Goal: Task Accomplishment & Management: Use online tool/utility

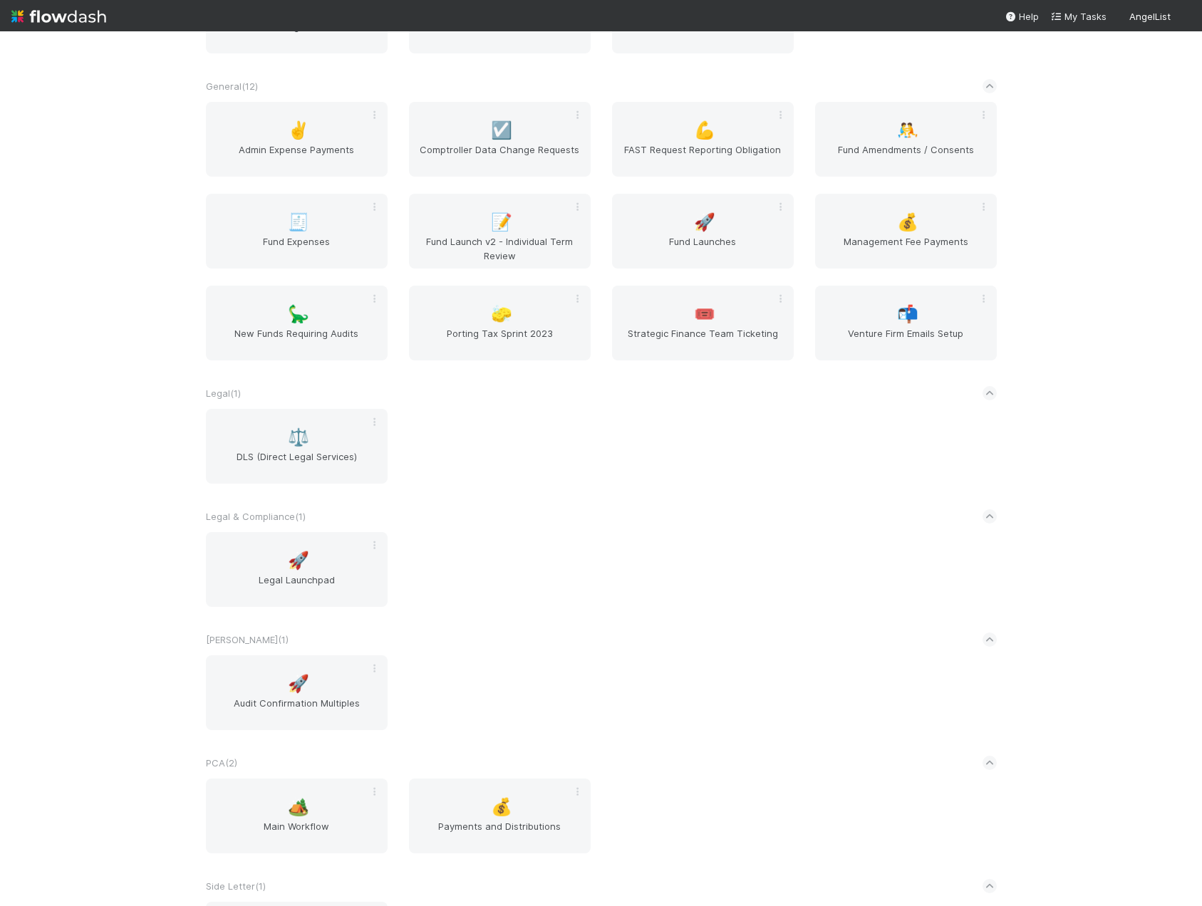
scroll to position [1382, 0]
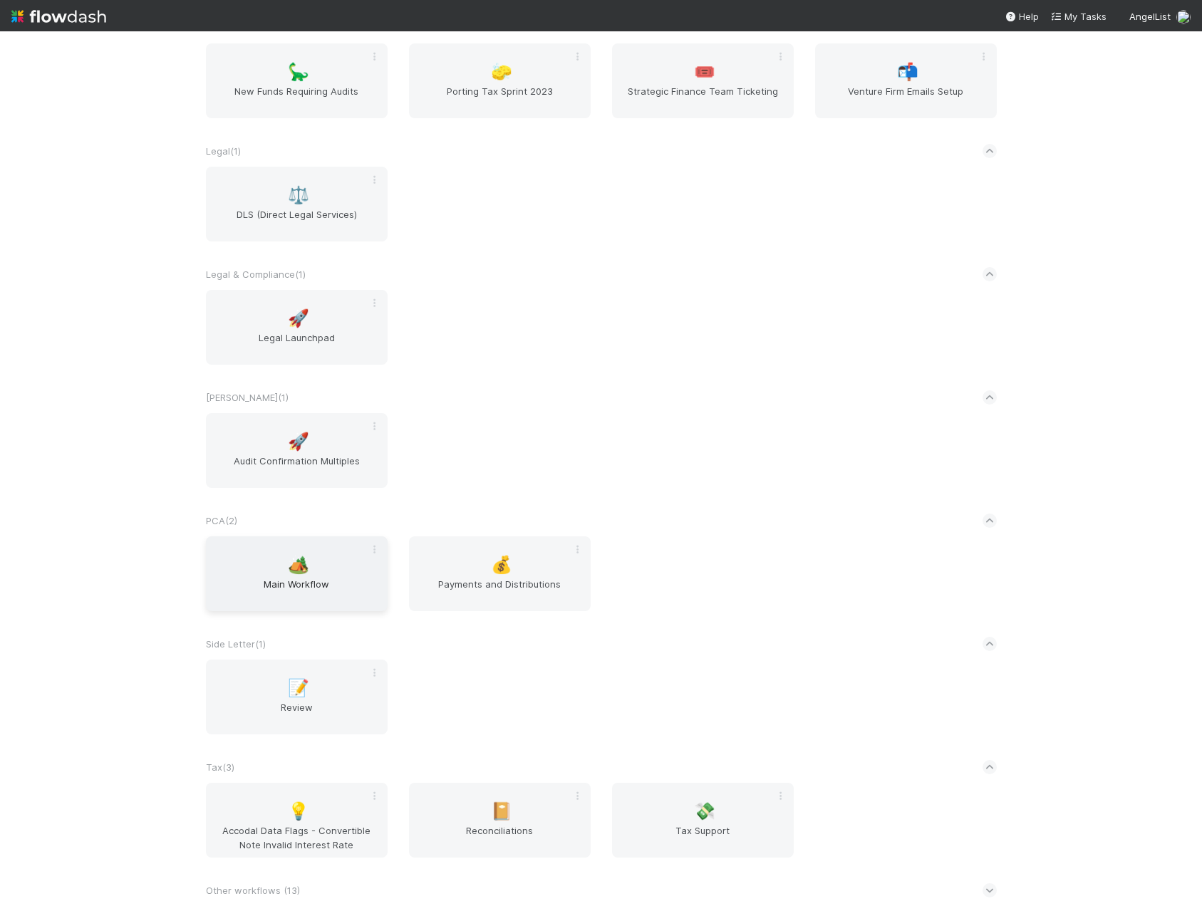
click at [286, 584] on span "Main Workflow" at bounding box center [297, 591] width 170 height 29
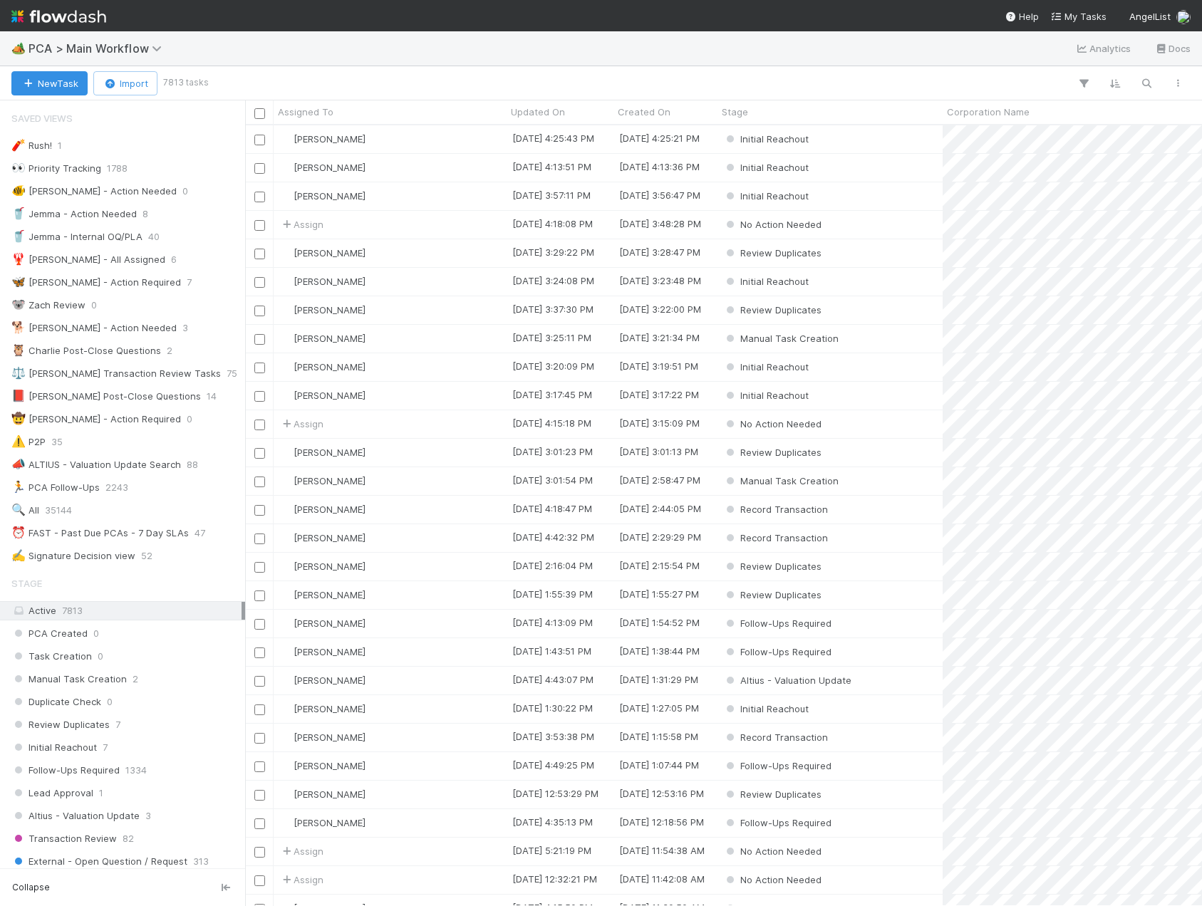
scroll to position [770, 946]
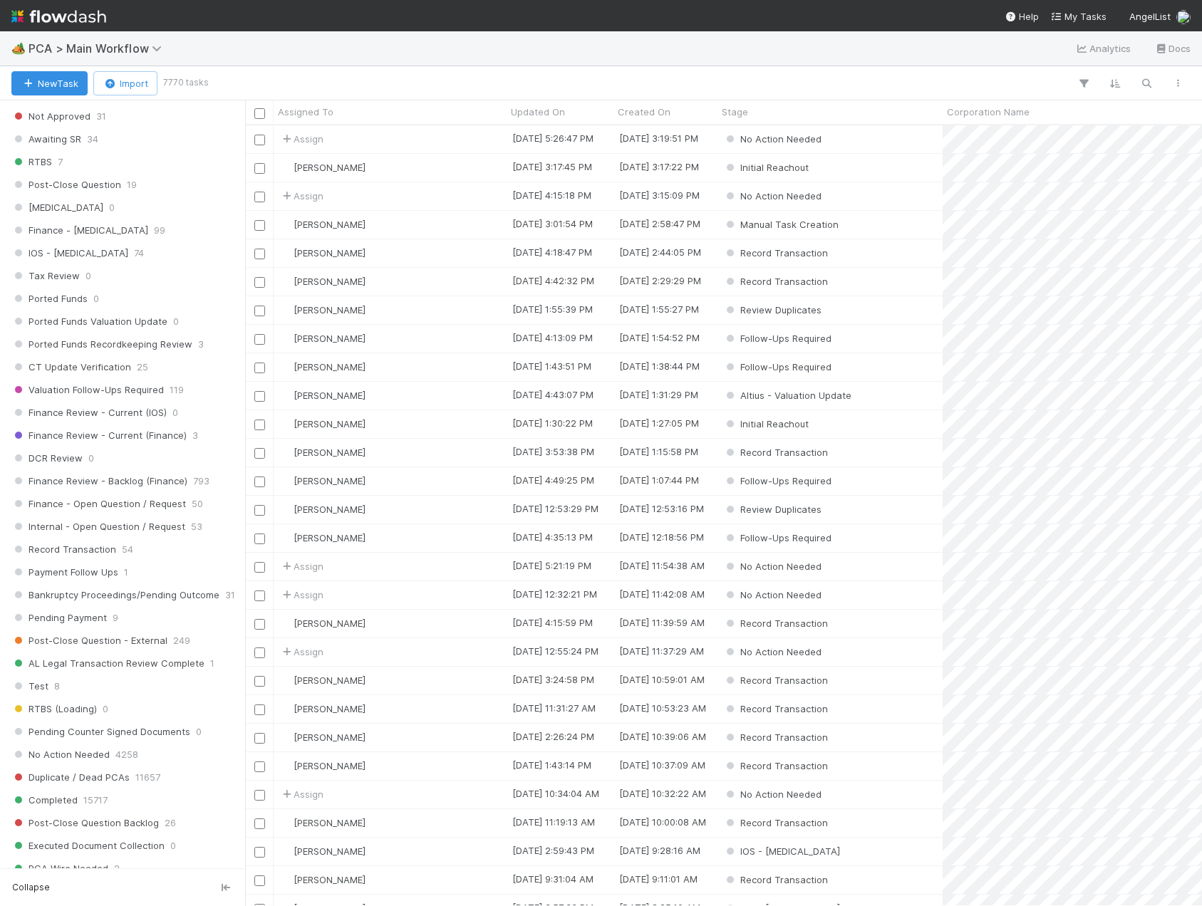
scroll to position [845, 0]
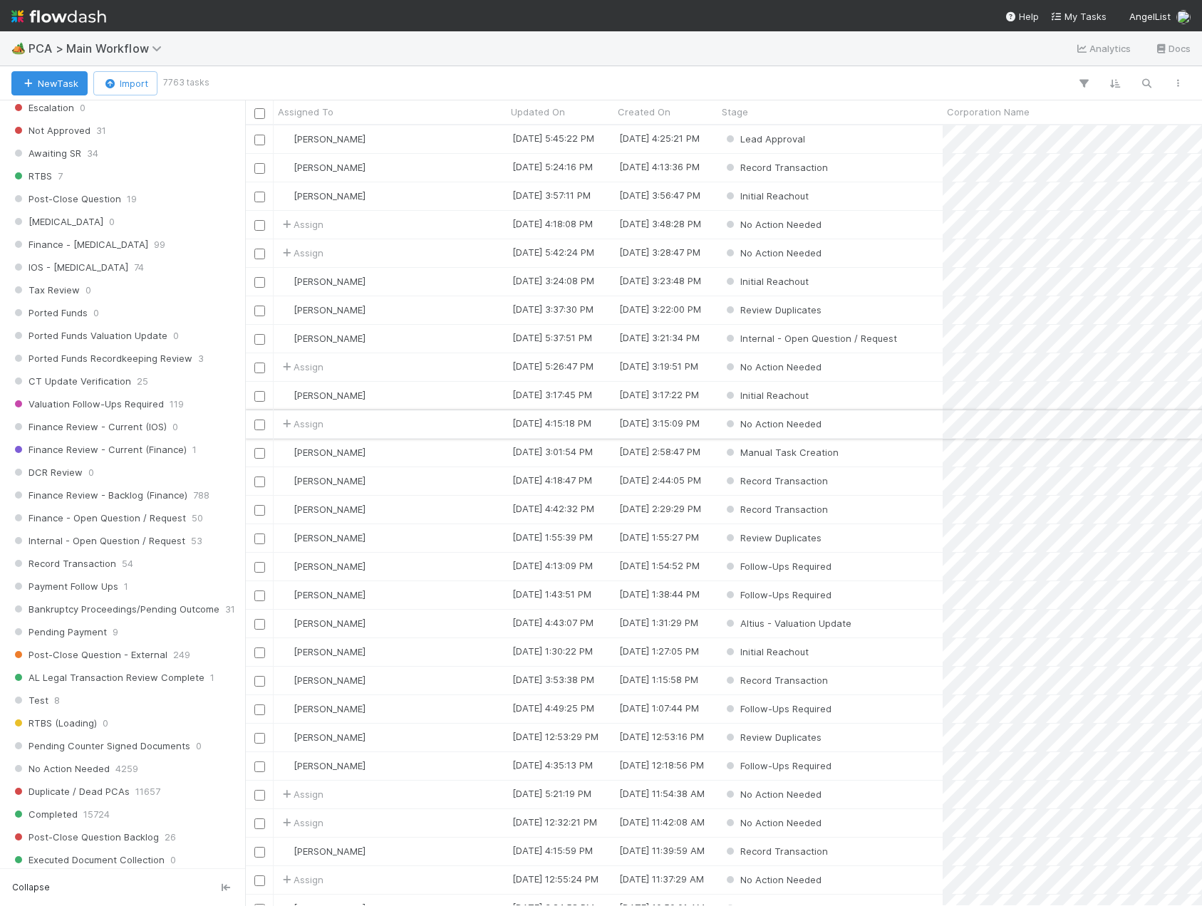
click at [374, 425] on div "Assign" at bounding box center [390, 424] width 233 height 28
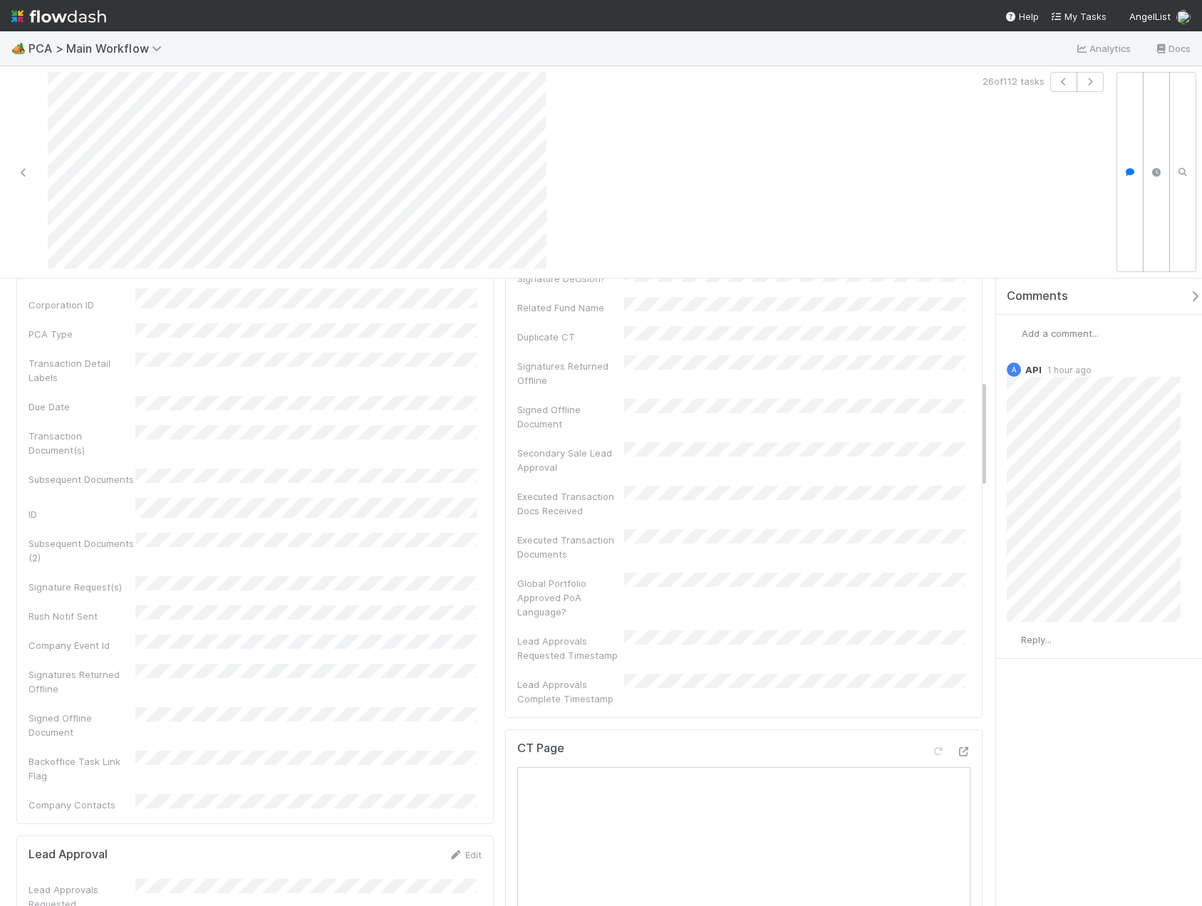
scroll to position [356, 0]
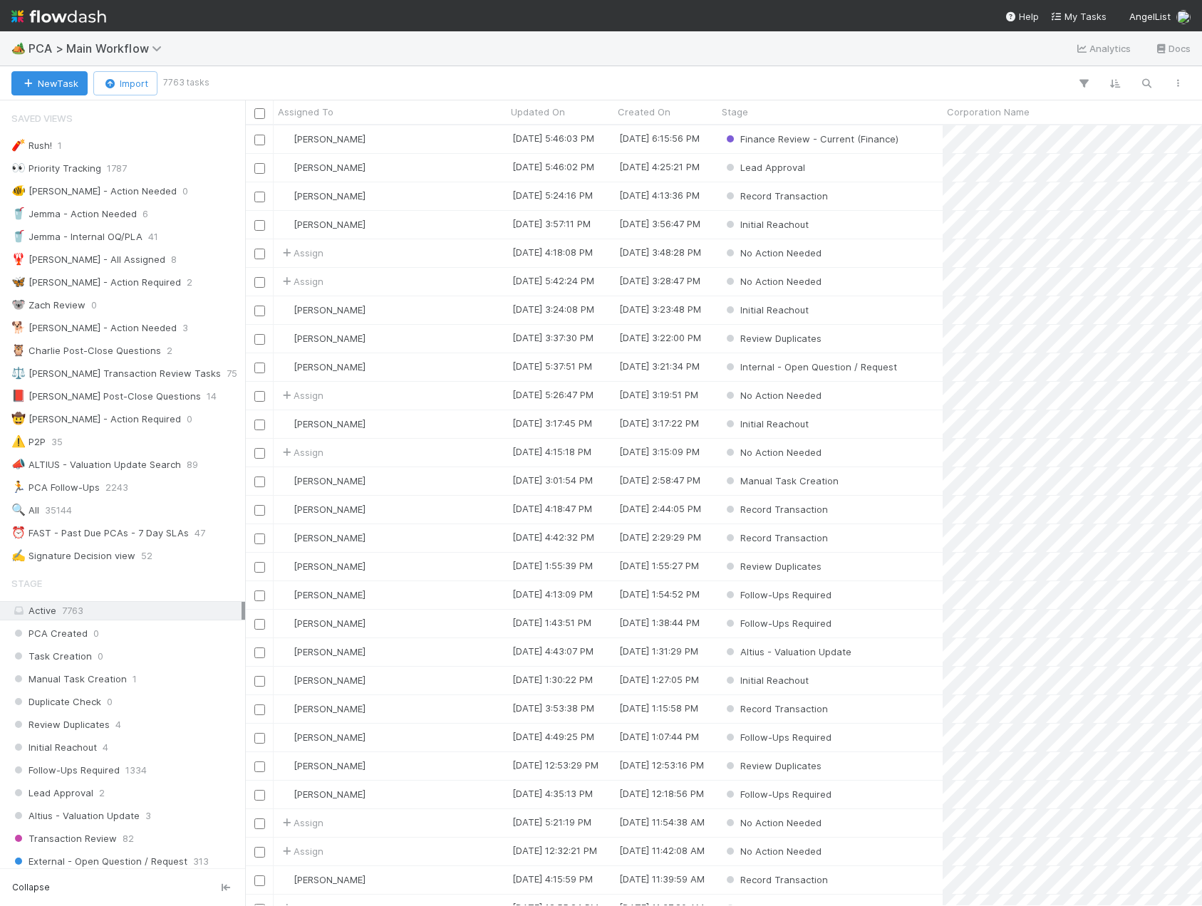
scroll to position [713, 0]
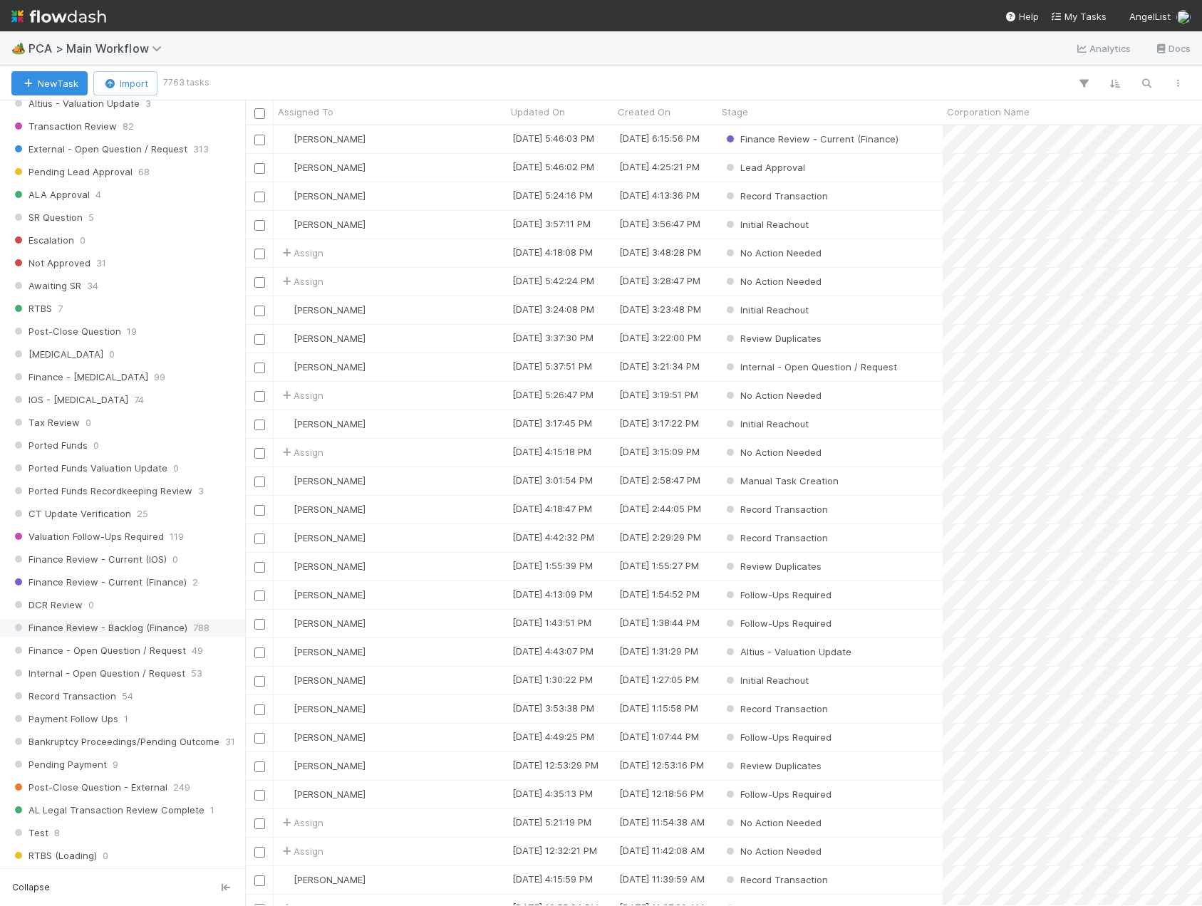
click at [140, 636] on span "Finance Review - Backlog (Finance)" at bounding box center [99, 628] width 176 height 18
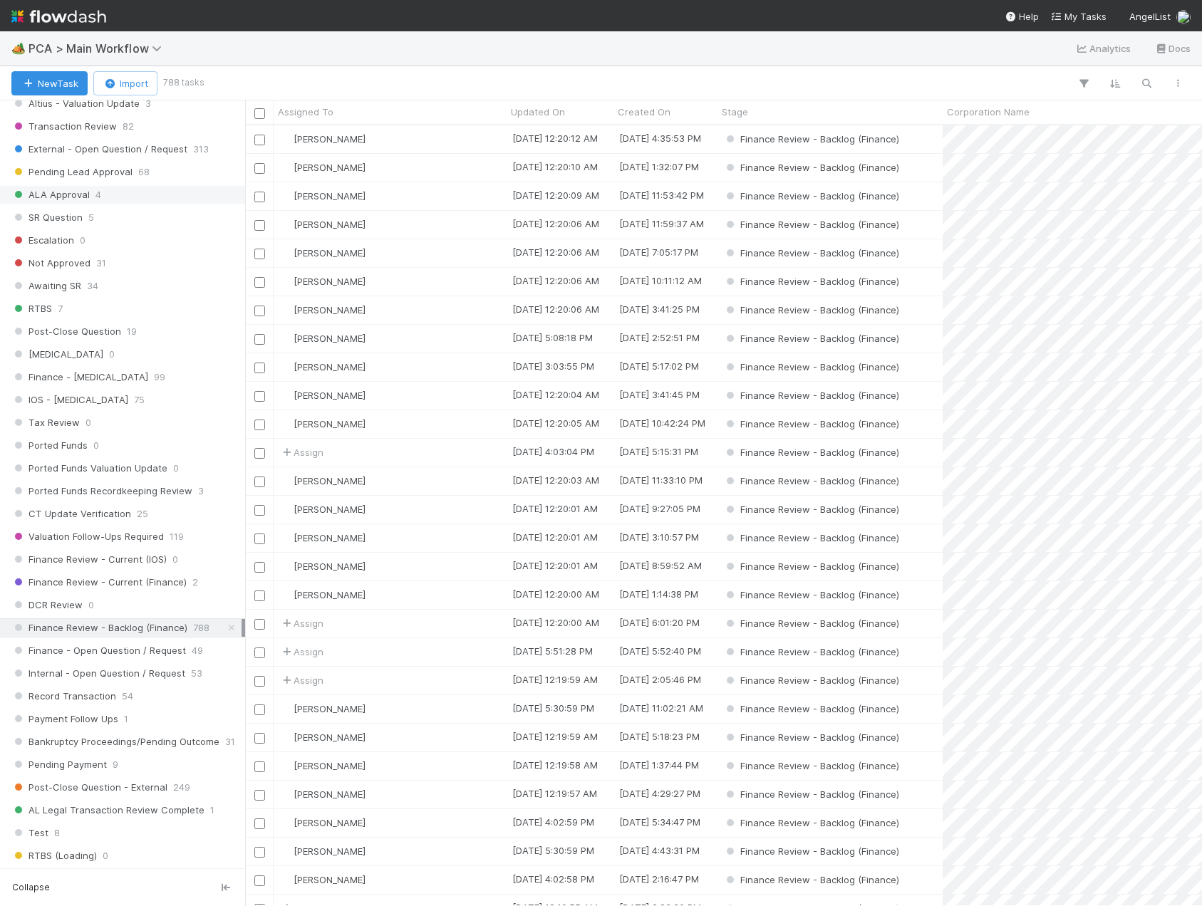
scroll to position [770, 946]
click at [664, 116] on span "Created On" at bounding box center [644, 112] width 53 height 14
click at [664, 138] on div "Sort Oldest → Newest" at bounding box center [700, 138] width 162 height 21
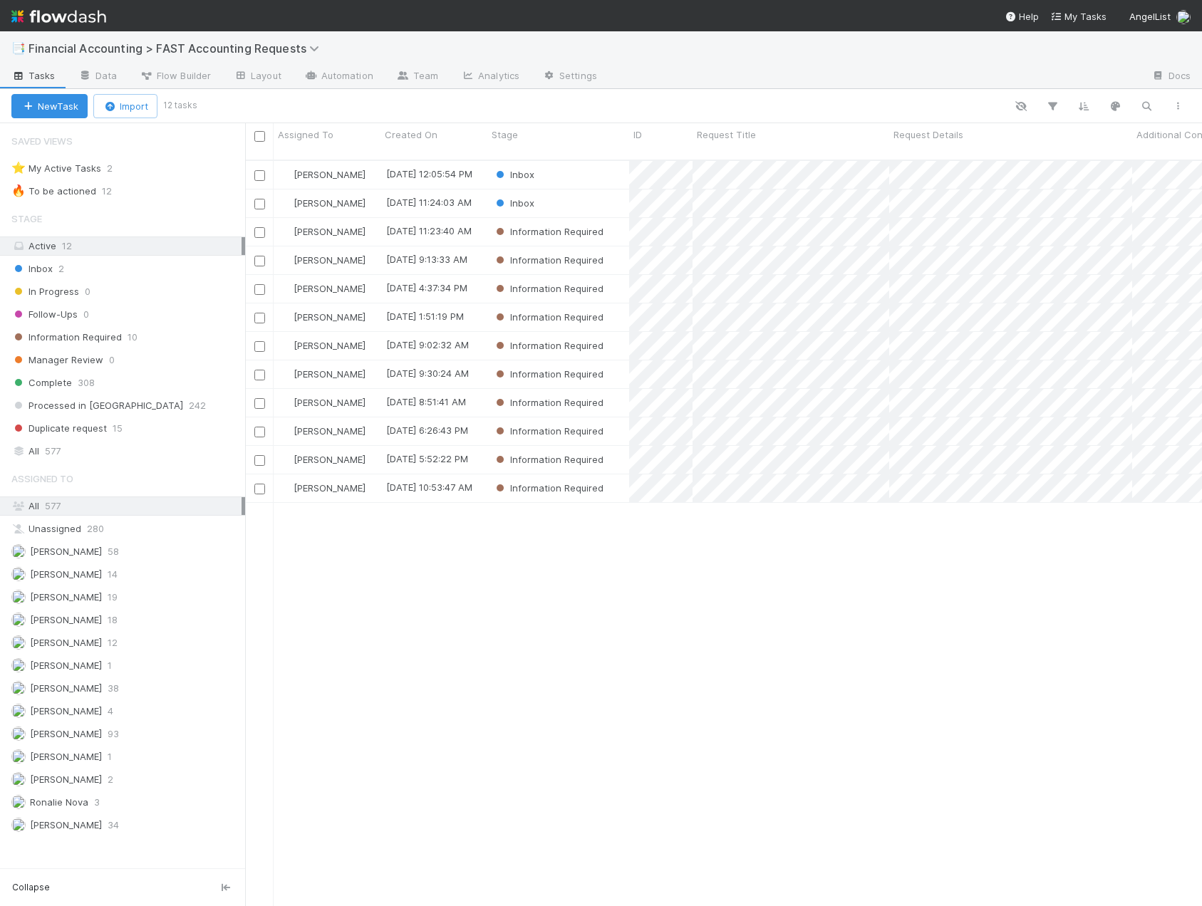
scroll to position [748, 946]
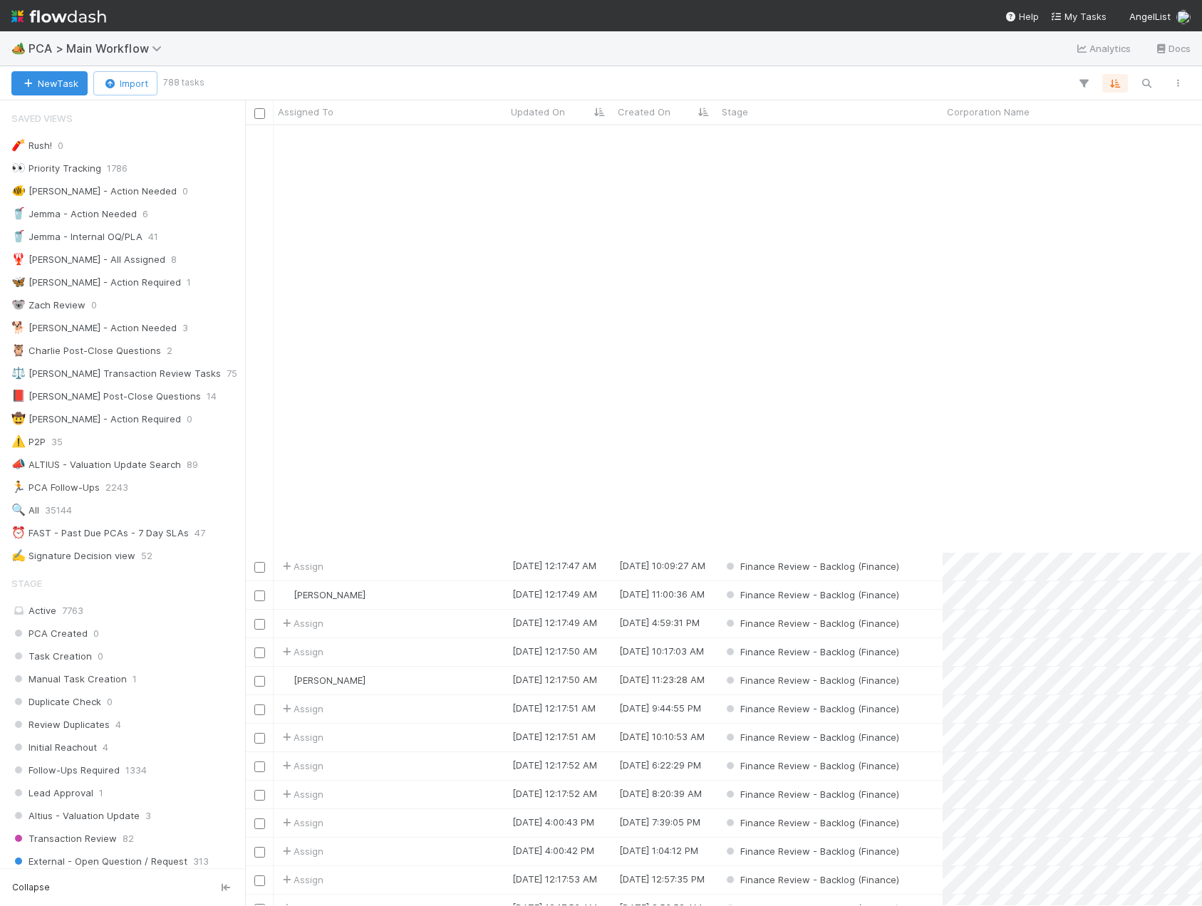
scroll to position [713, 0]
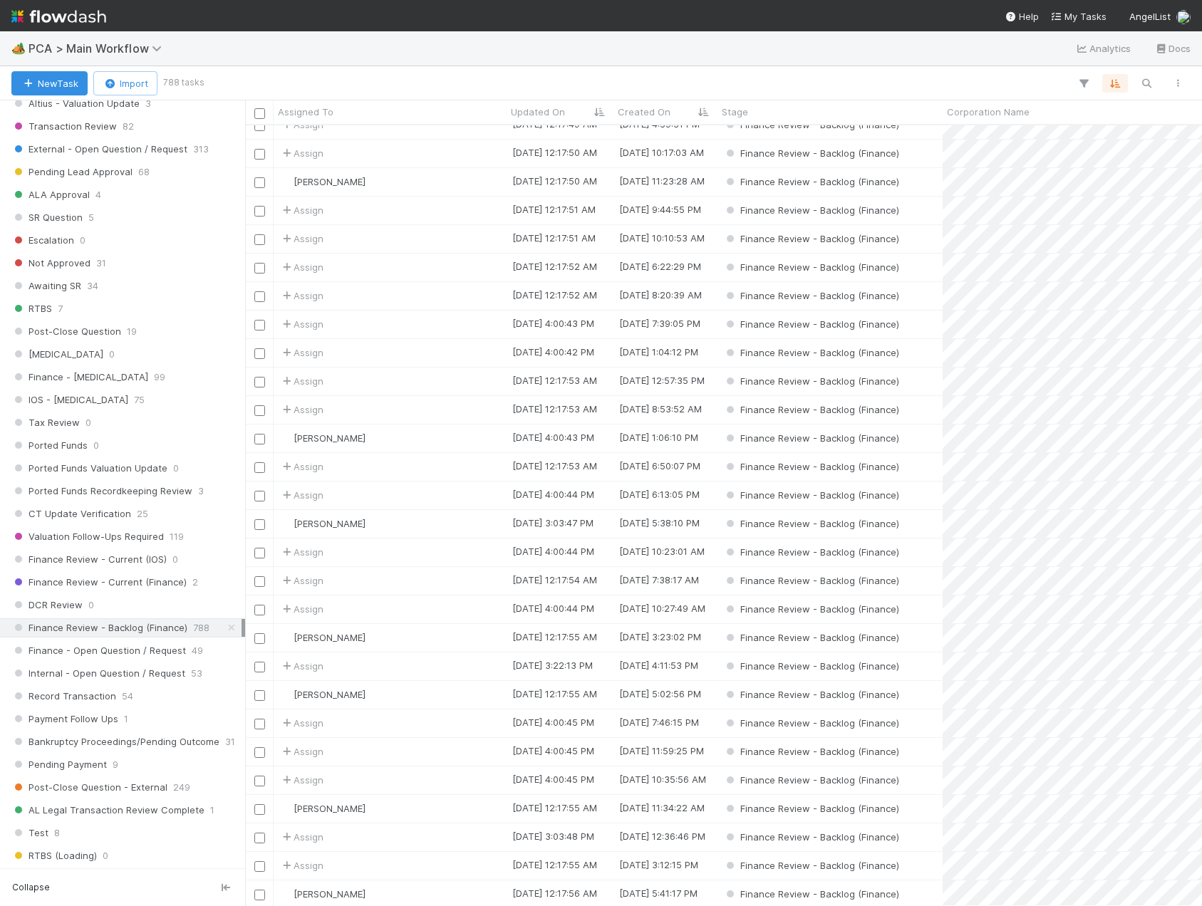
click at [354, 334] on div "Assign" at bounding box center [390, 325] width 233 height 28
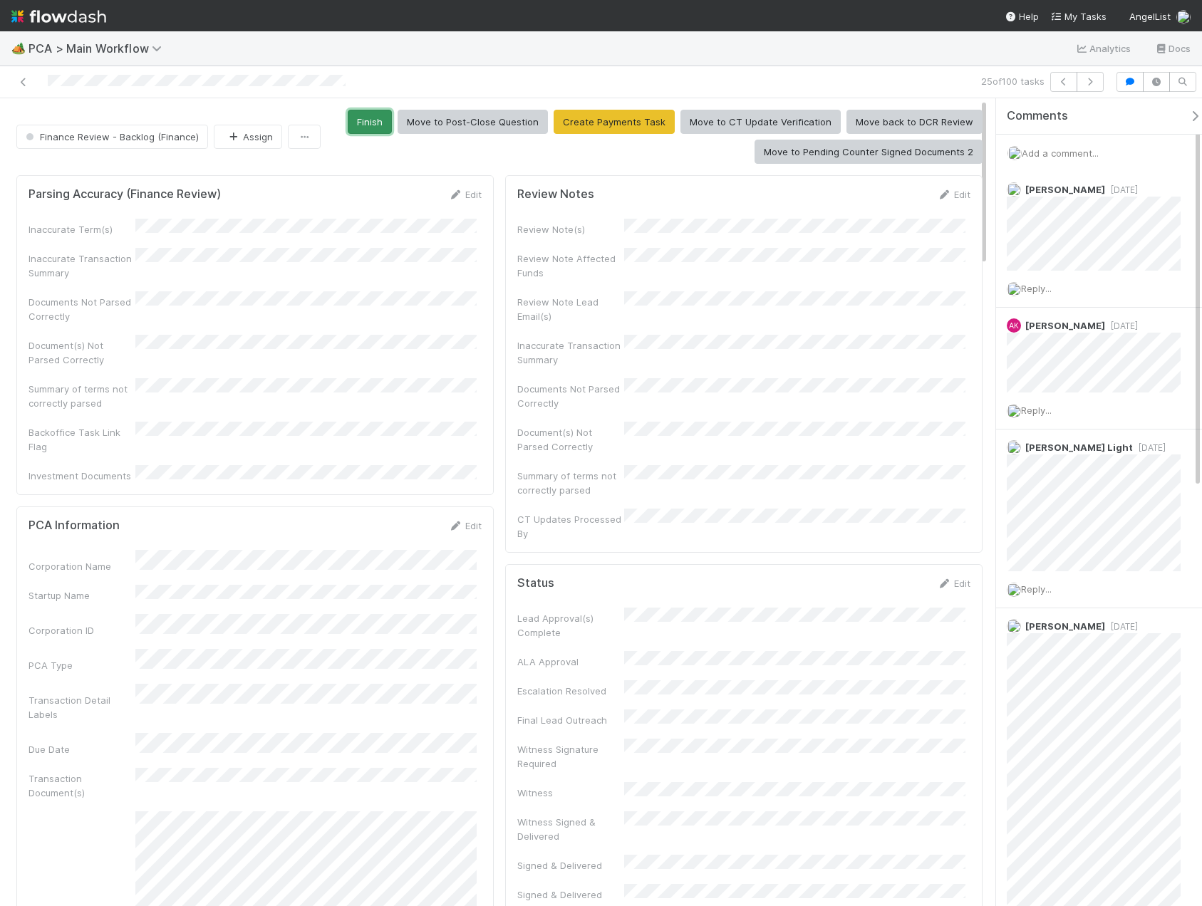
click at [368, 122] on button "Finish" at bounding box center [370, 122] width 44 height 24
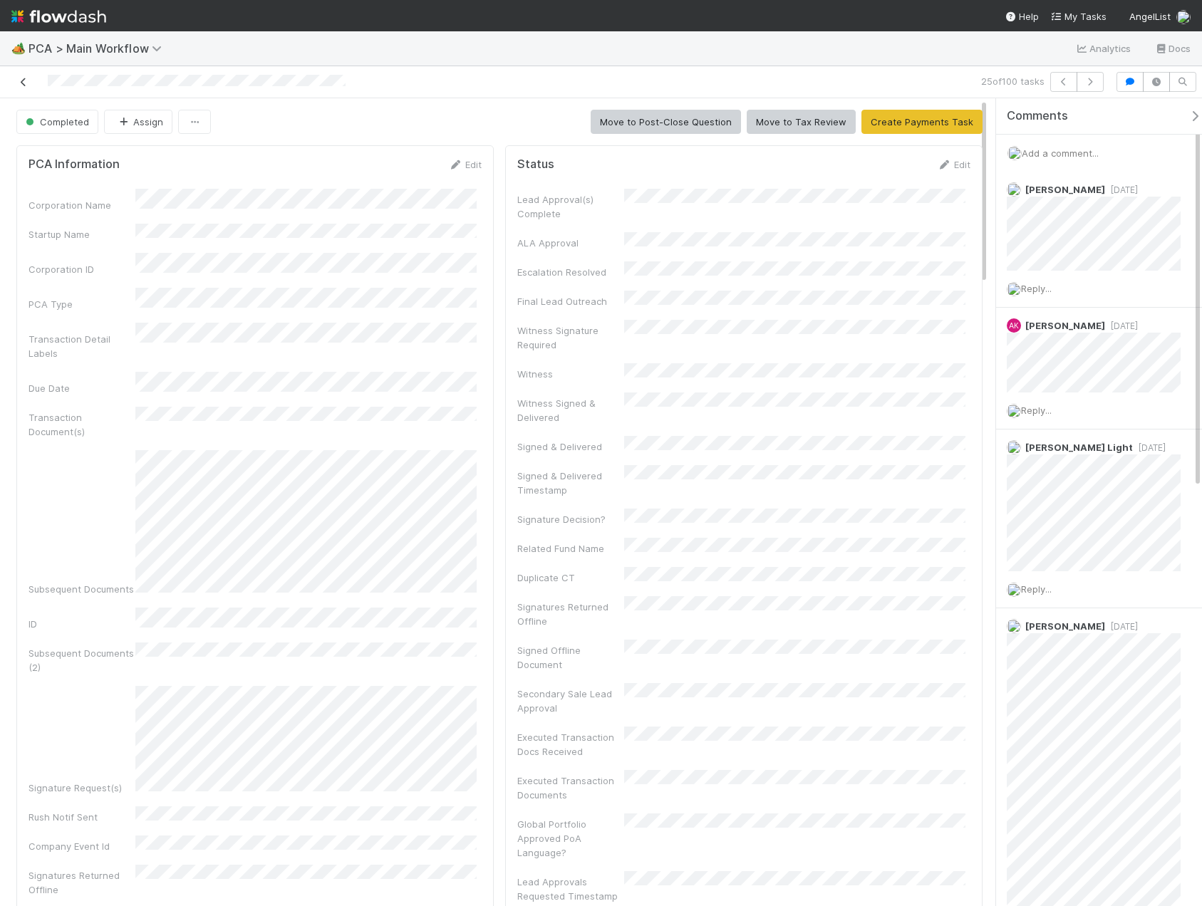
click at [25, 83] on icon at bounding box center [23, 82] width 14 height 9
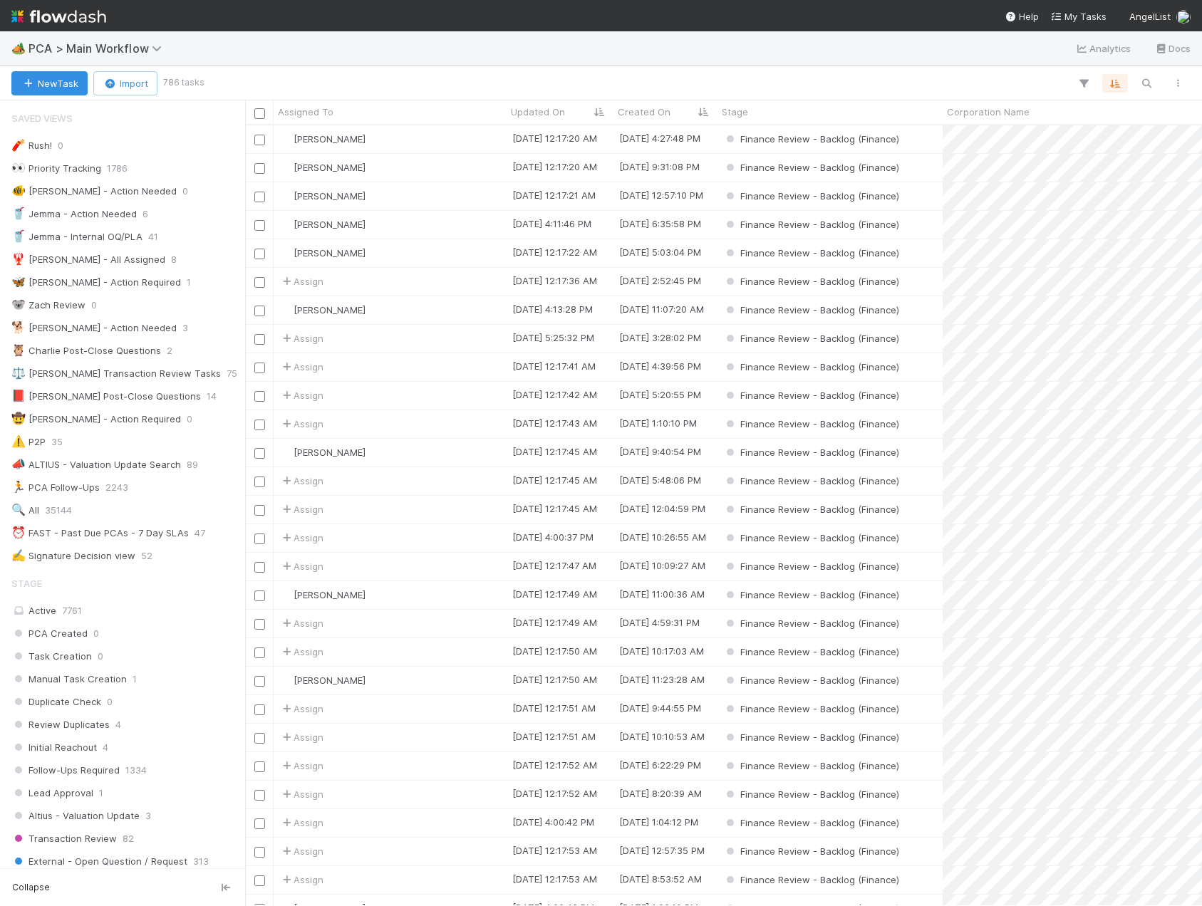
scroll to position [770, 946]
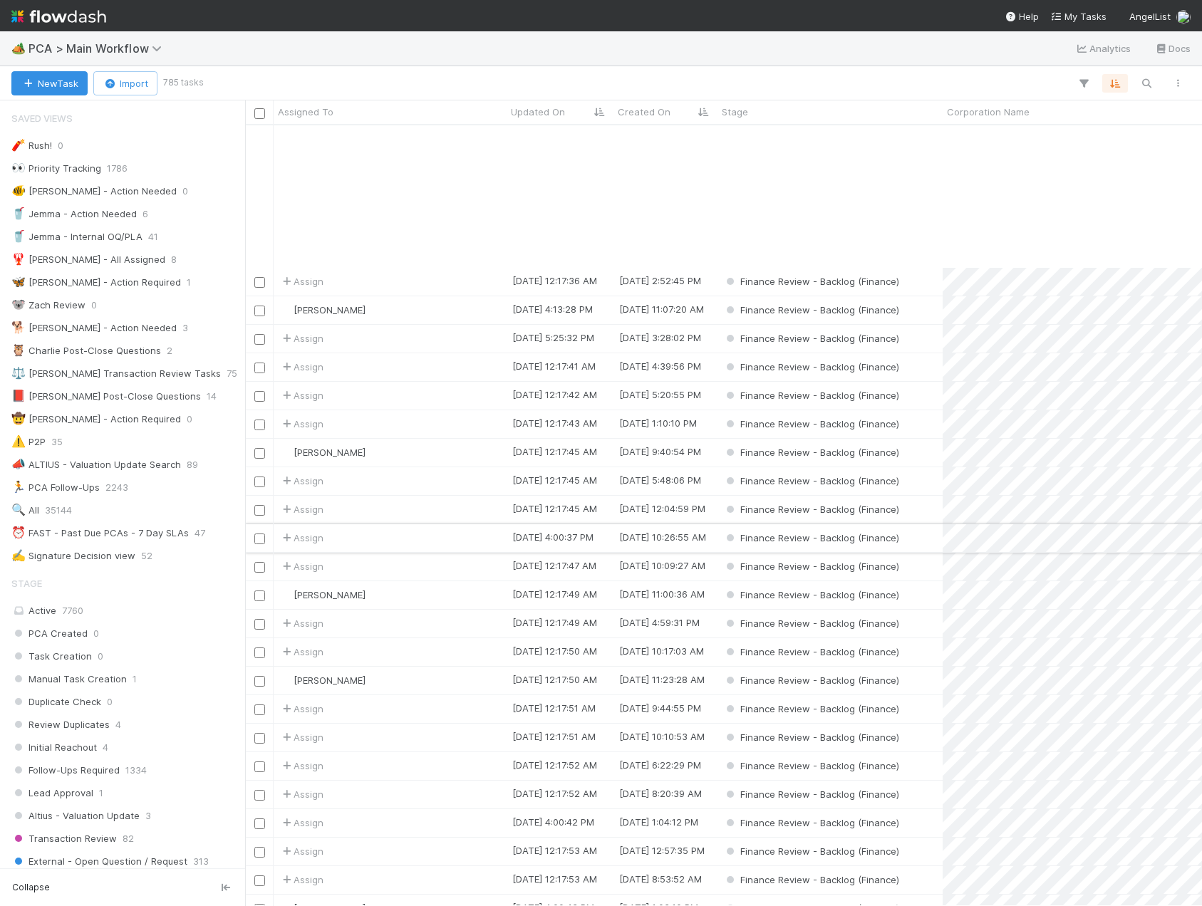
click at [353, 524] on div "Assign" at bounding box center [390, 538] width 233 height 28
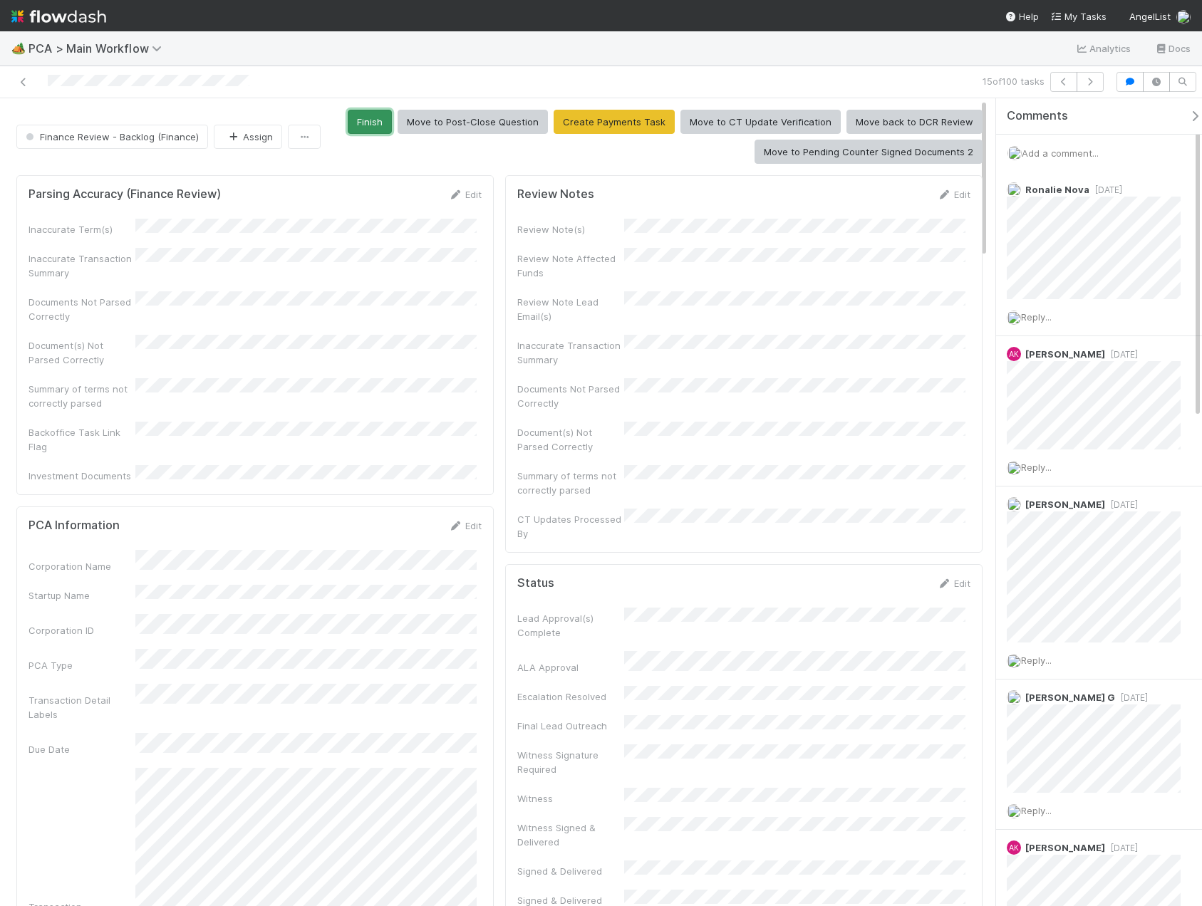
click at [383, 125] on button "Finish" at bounding box center [370, 122] width 44 height 24
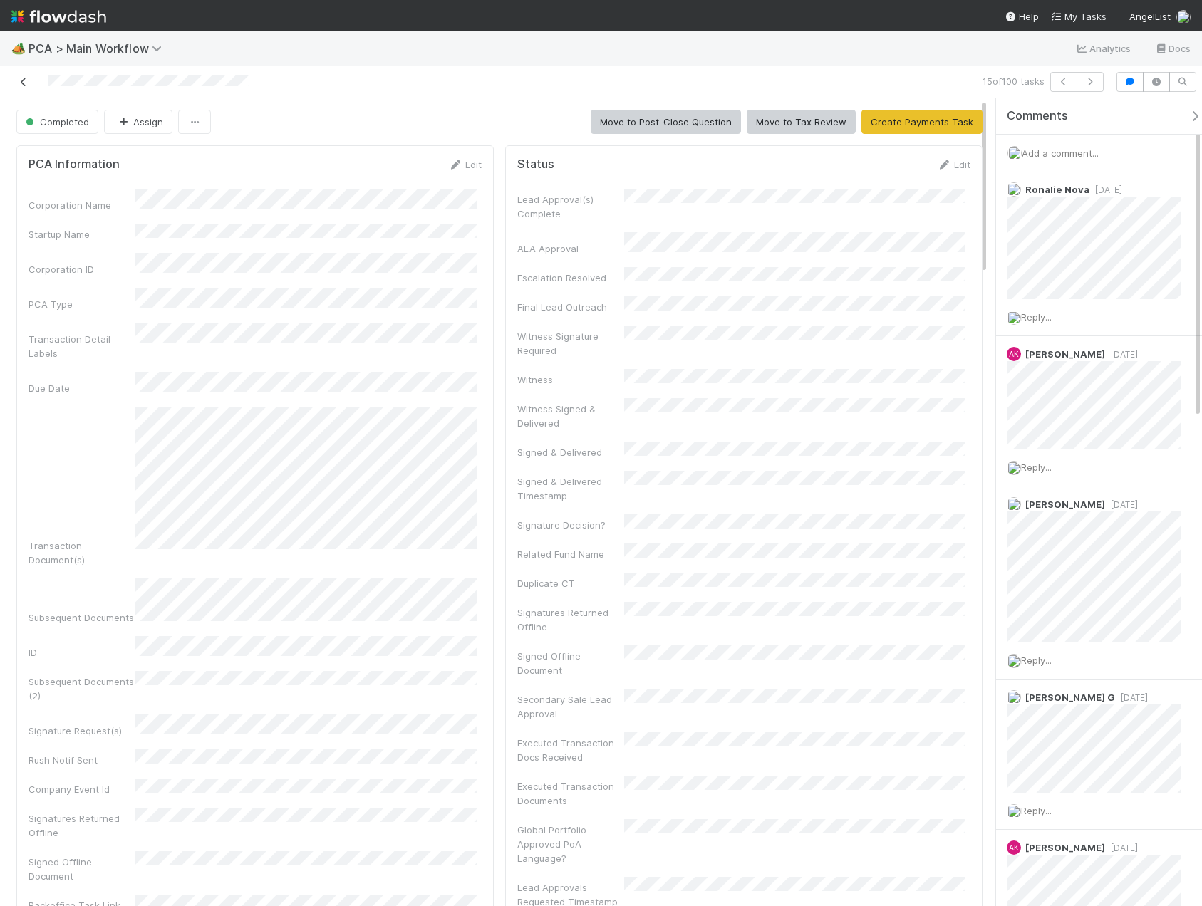
click at [27, 88] on link at bounding box center [23, 82] width 14 height 14
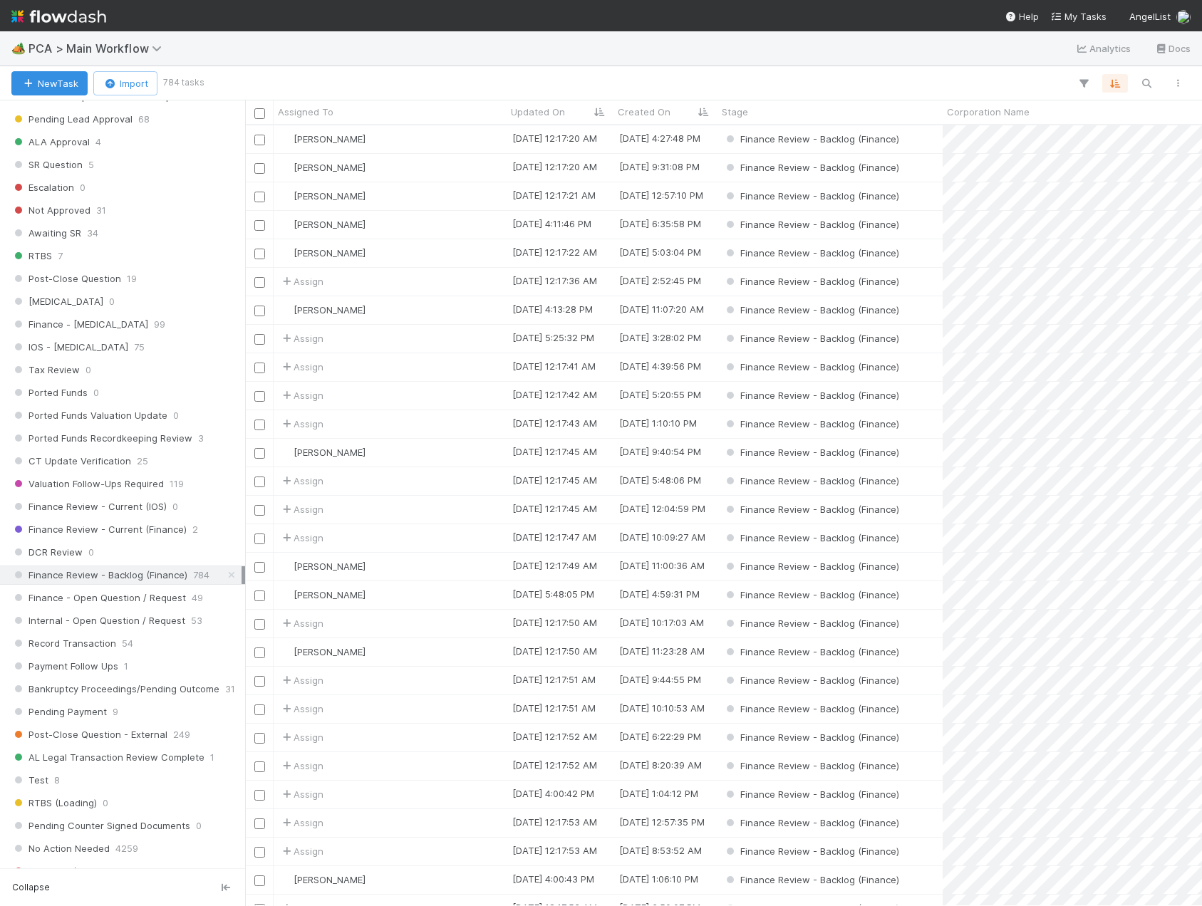
scroll to position [784, 0]
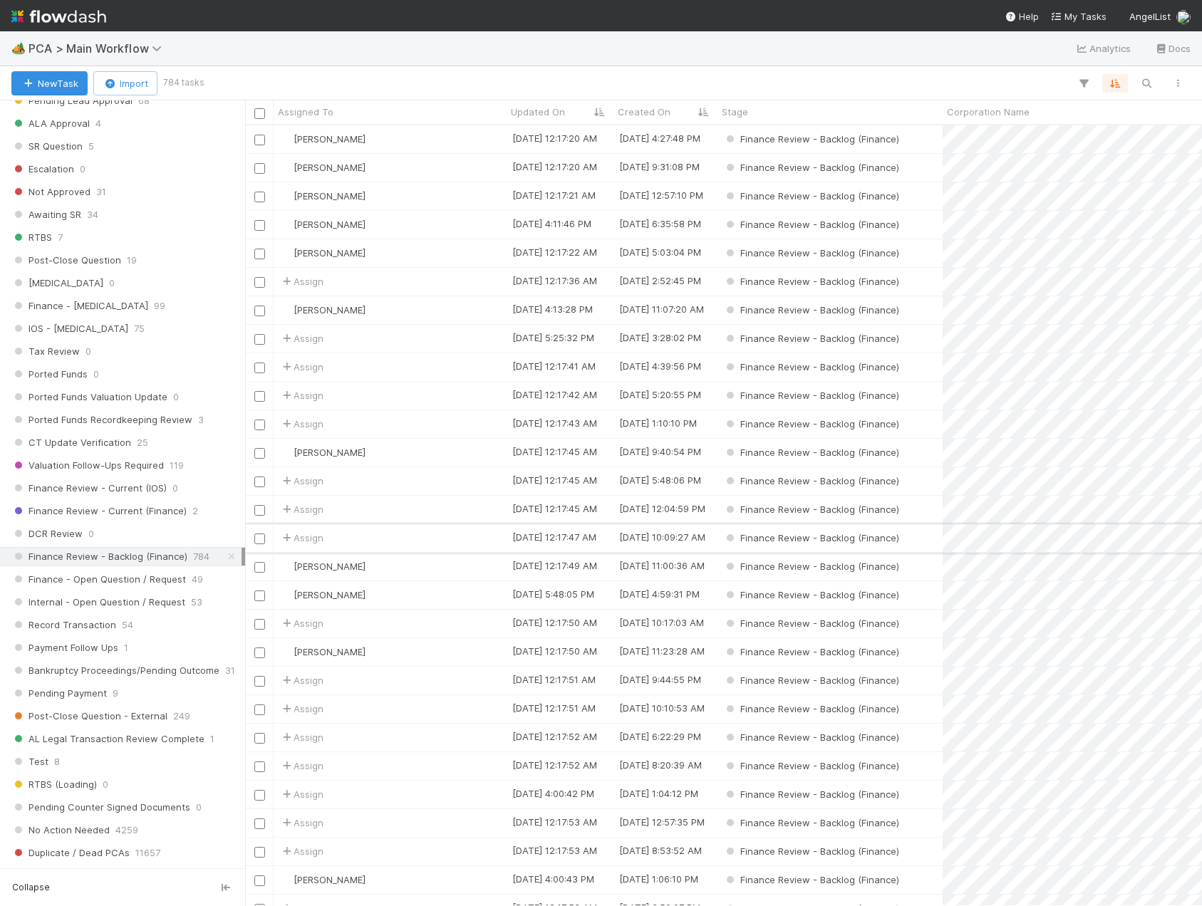
click at [444, 536] on div "Assign" at bounding box center [390, 538] width 233 height 28
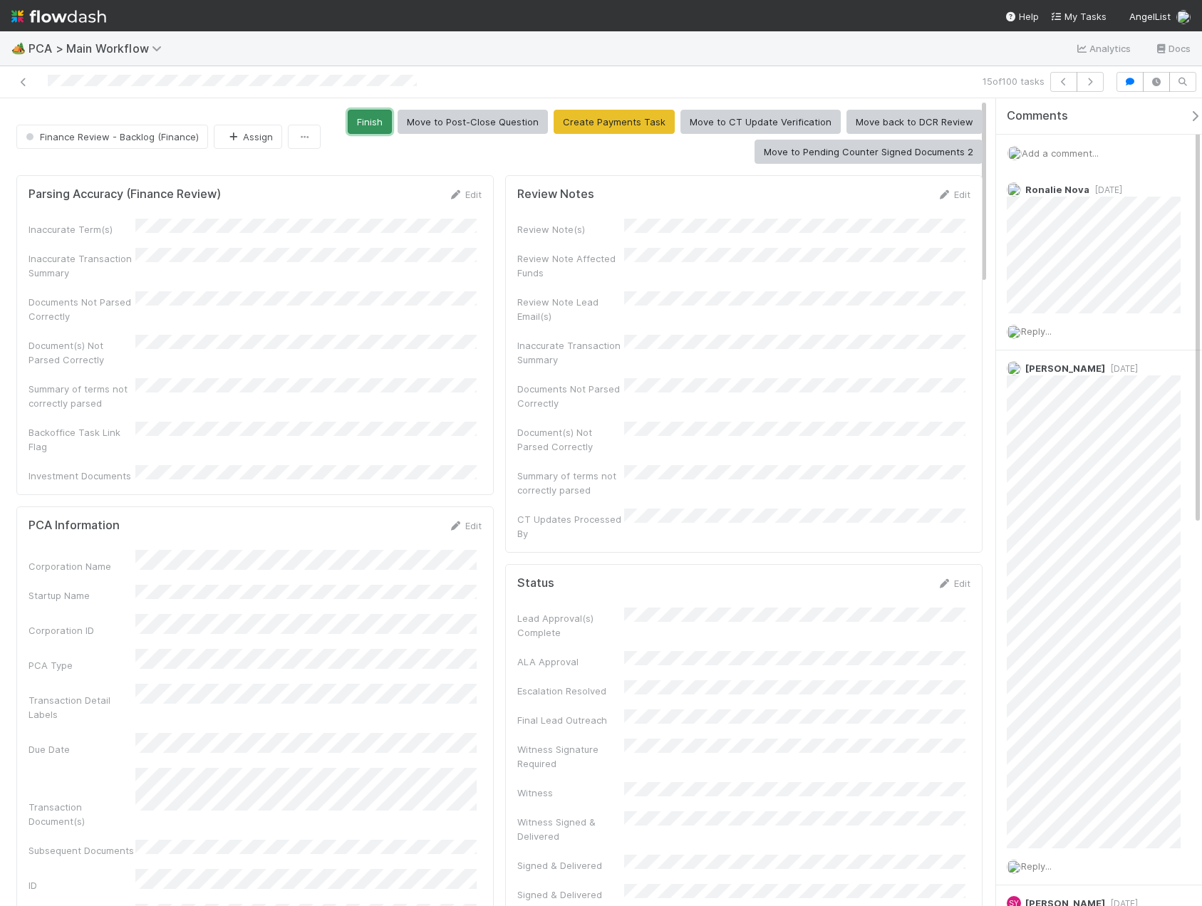
click at [368, 133] on button "Finish" at bounding box center [370, 122] width 44 height 24
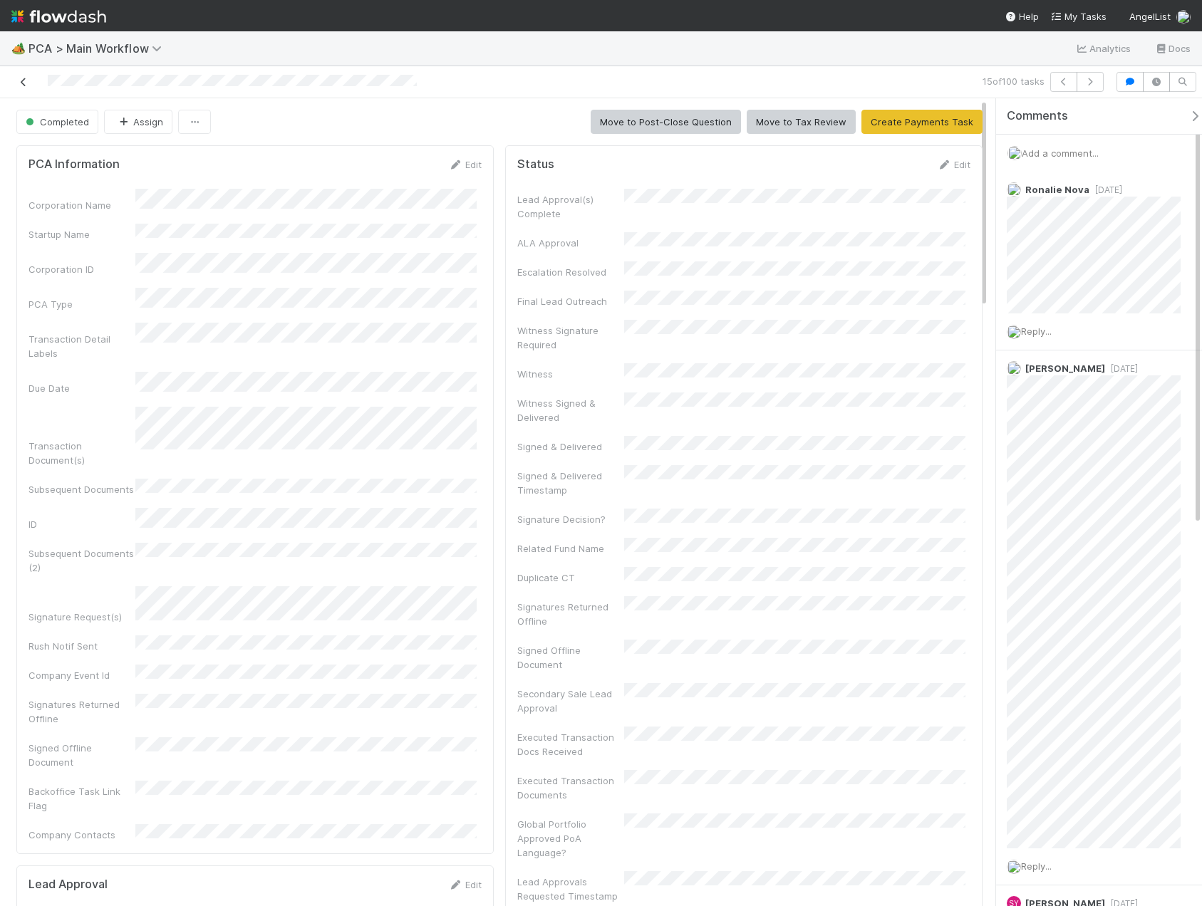
click at [21, 82] on icon at bounding box center [23, 82] width 14 height 9
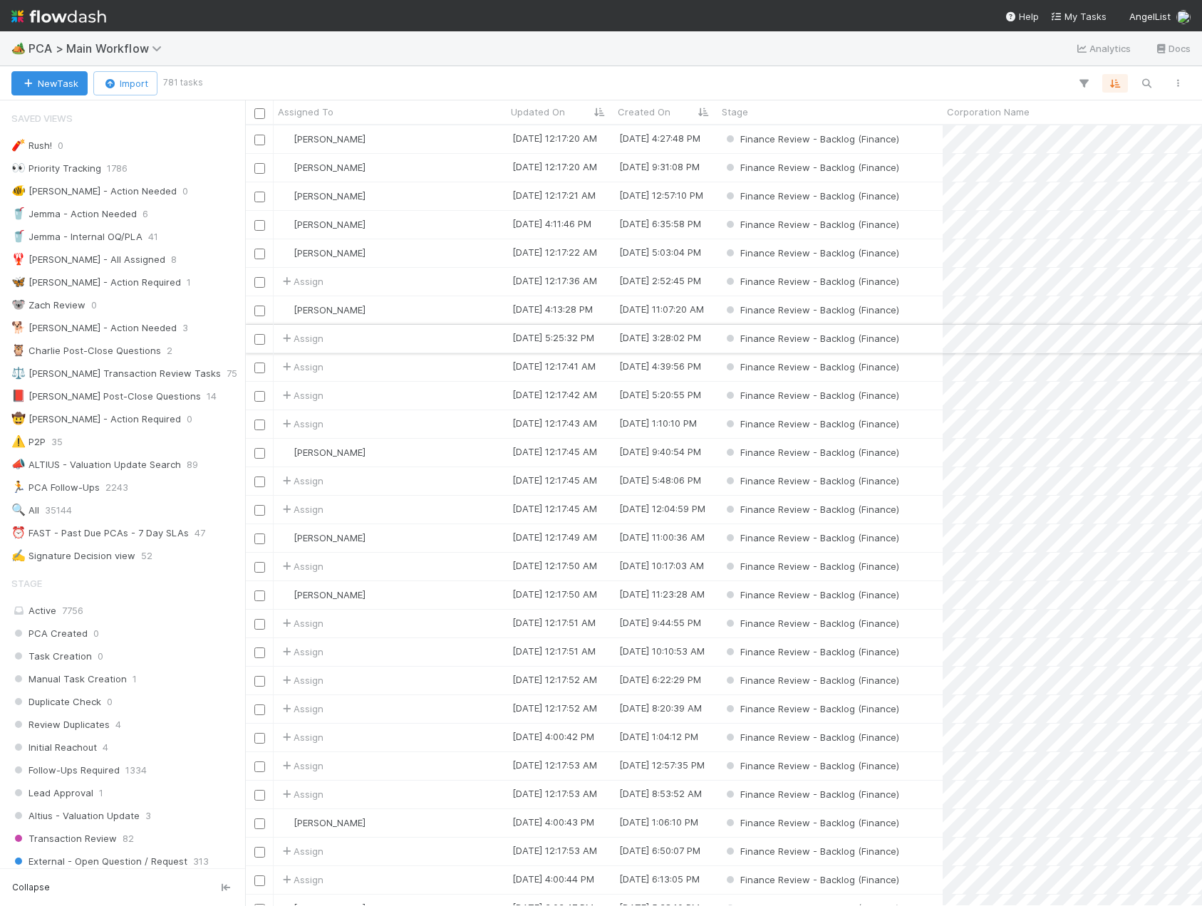
scroll to position [770, 946]
click at [355, 507] on div "Assign" at bounding box center [390, 510] width 233 height 28
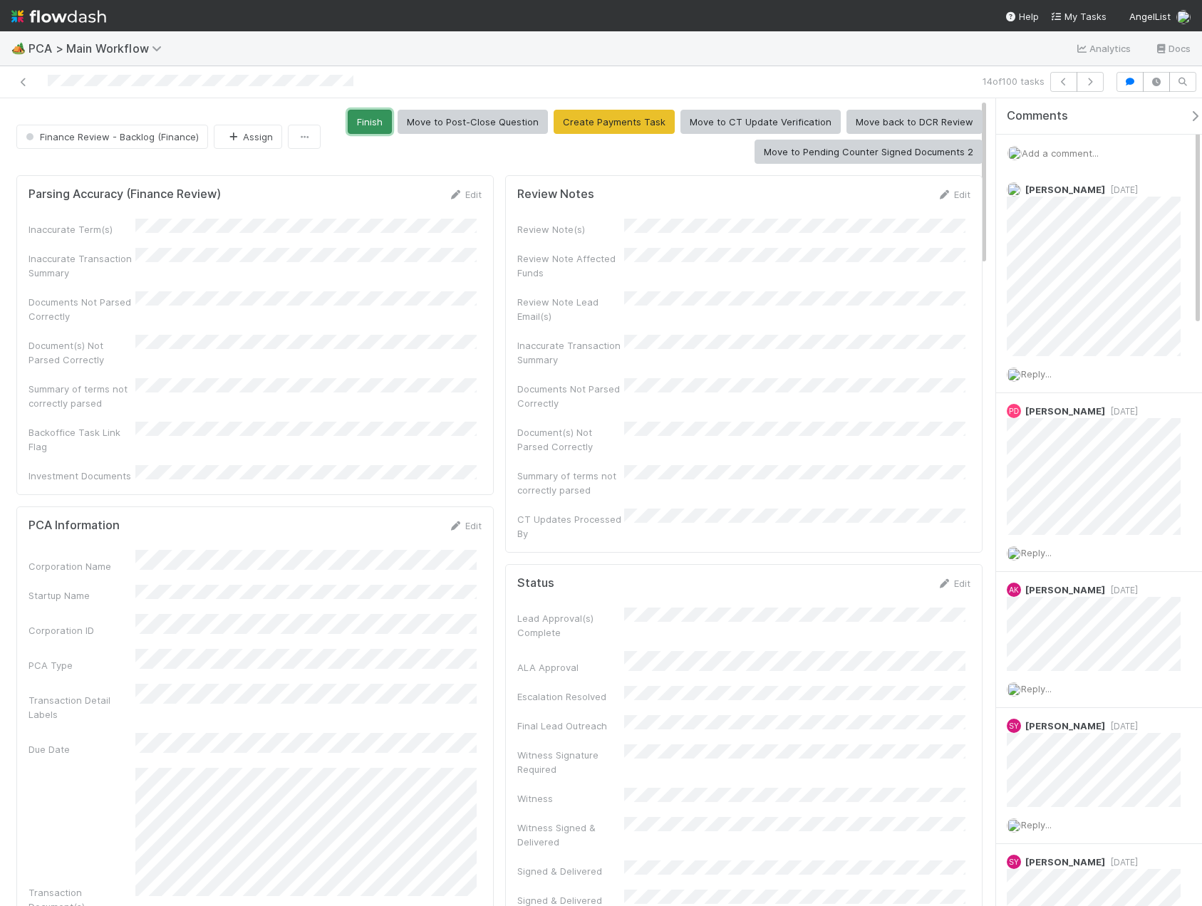
click at [362, 118] on button "Finish" at bounding box center [370, 122] width 44 height 24
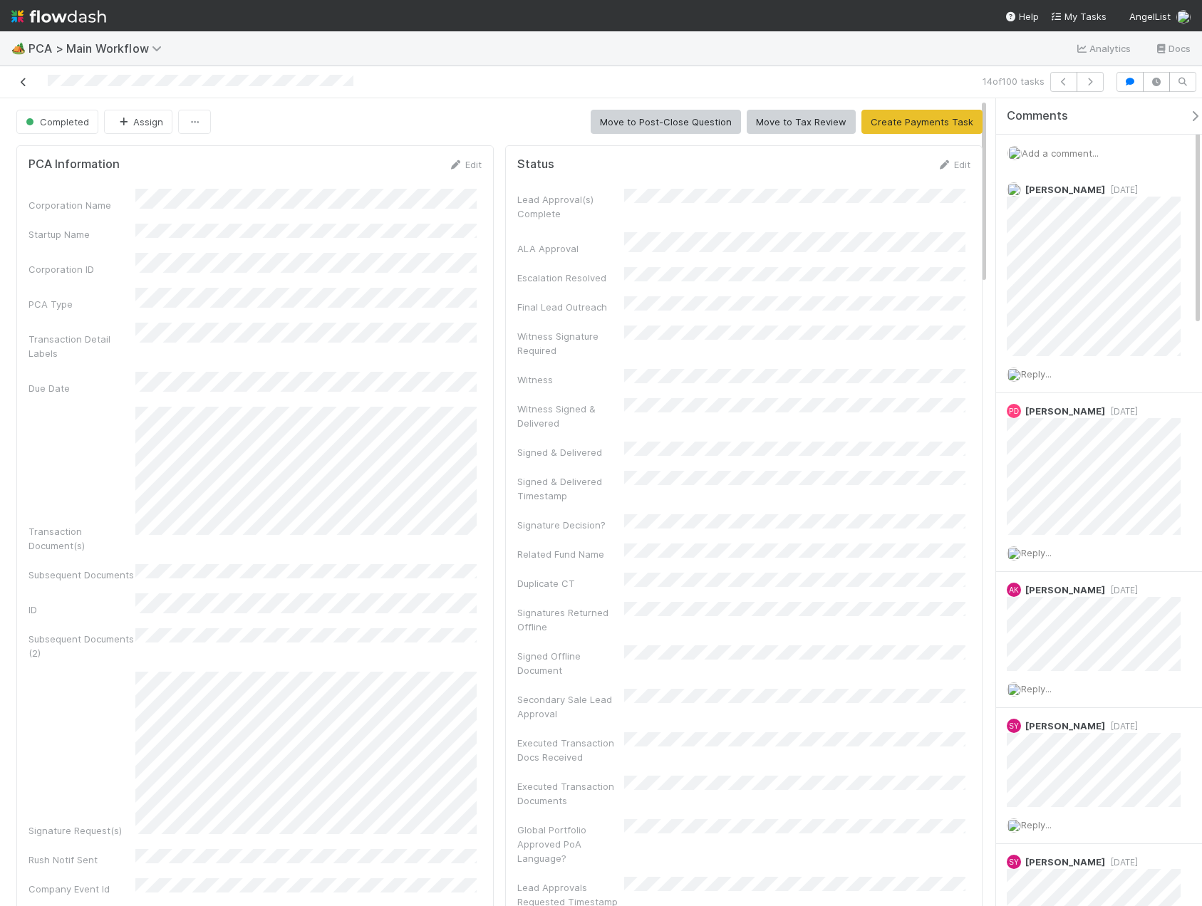
click at [28, 83] on icon at bounding box center [23, 82] width 14 height 9
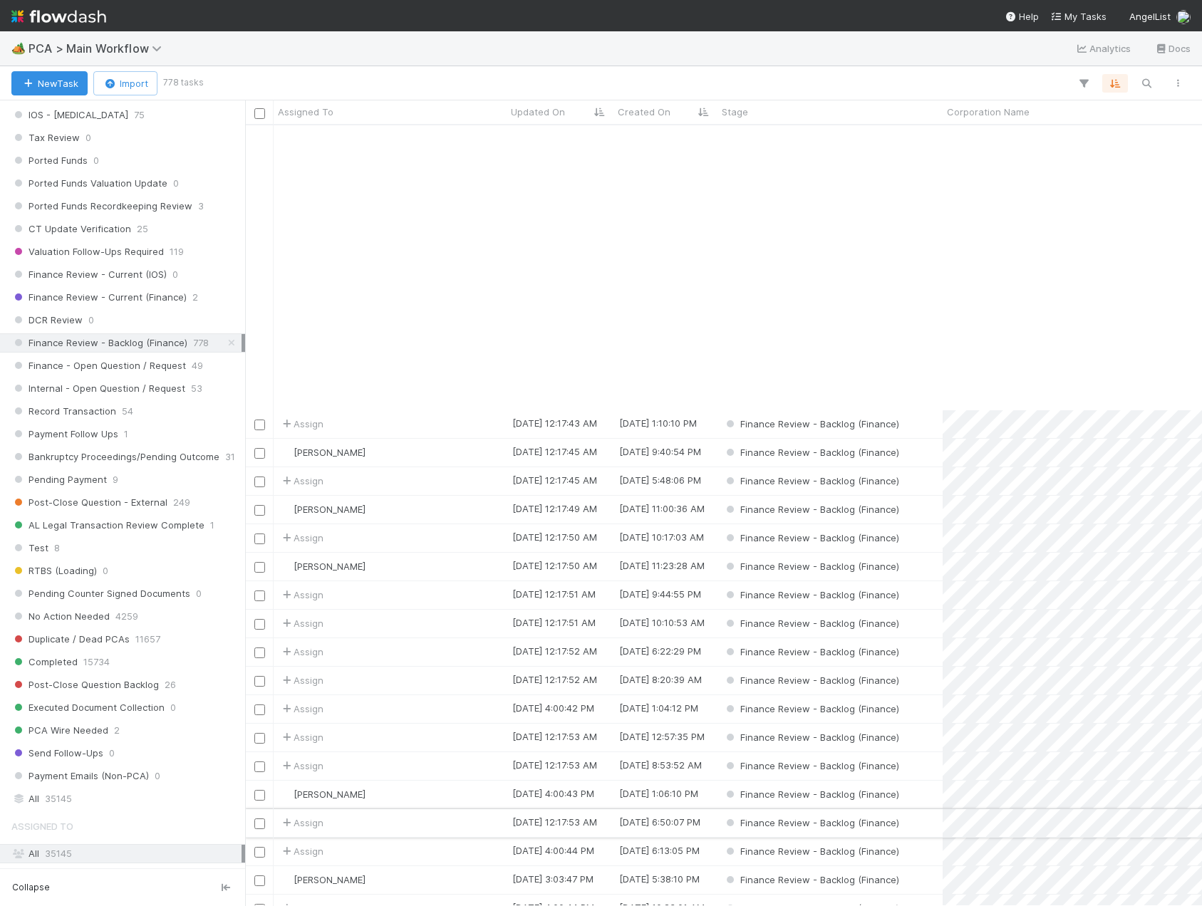
scroll to position [356, 0]
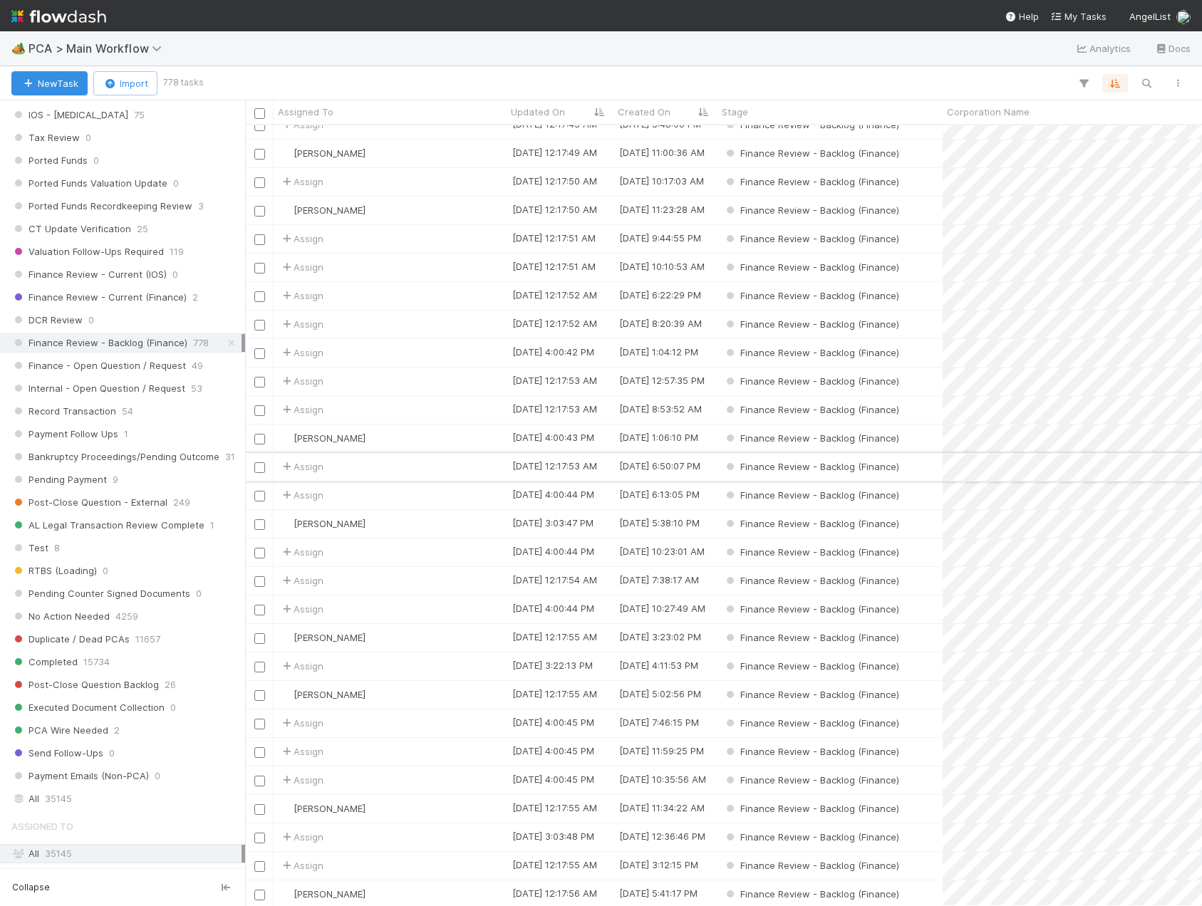
click at [369, 465] on div "Assign" at bounding box center [390, 467] width 233 height 28
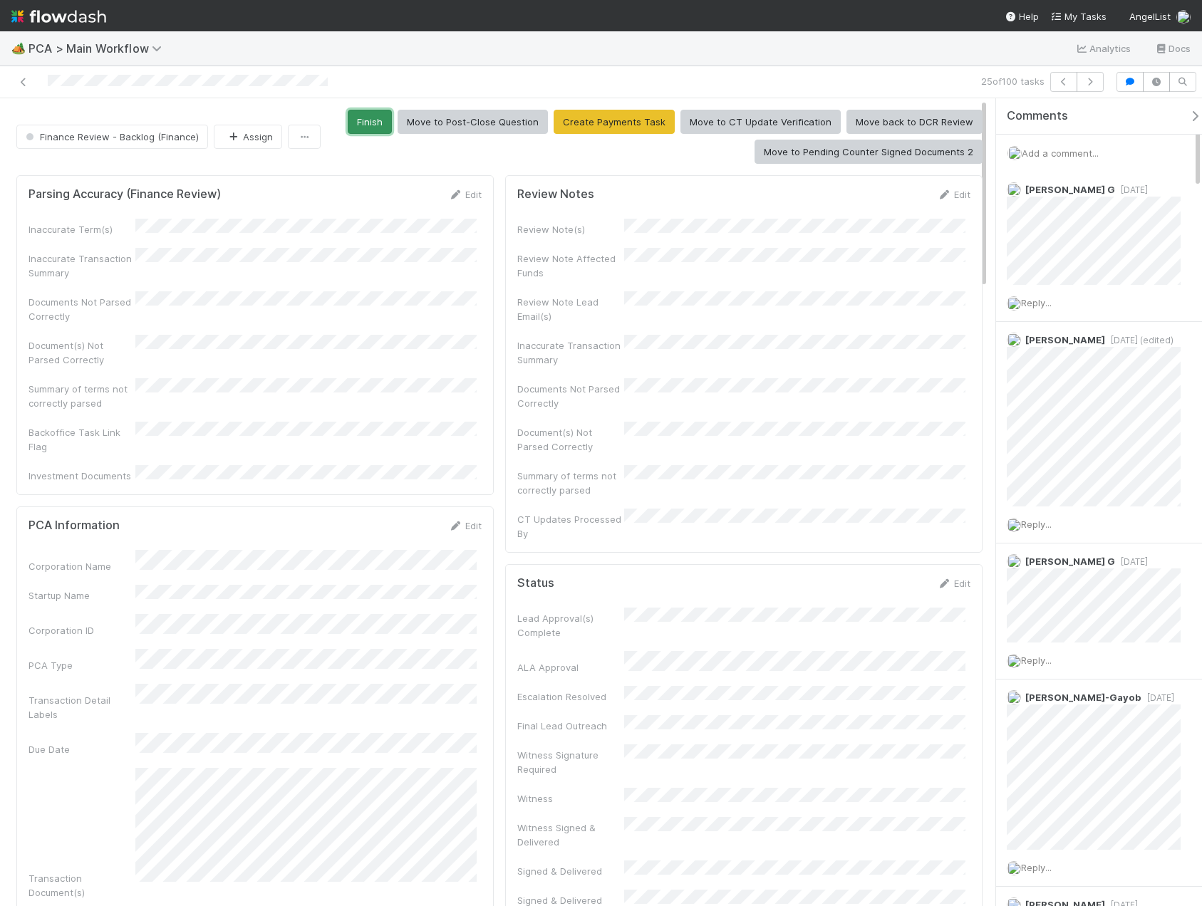
click at [368, 123] on button "Finish" at bounding box center [370, 122] width 44 height 24
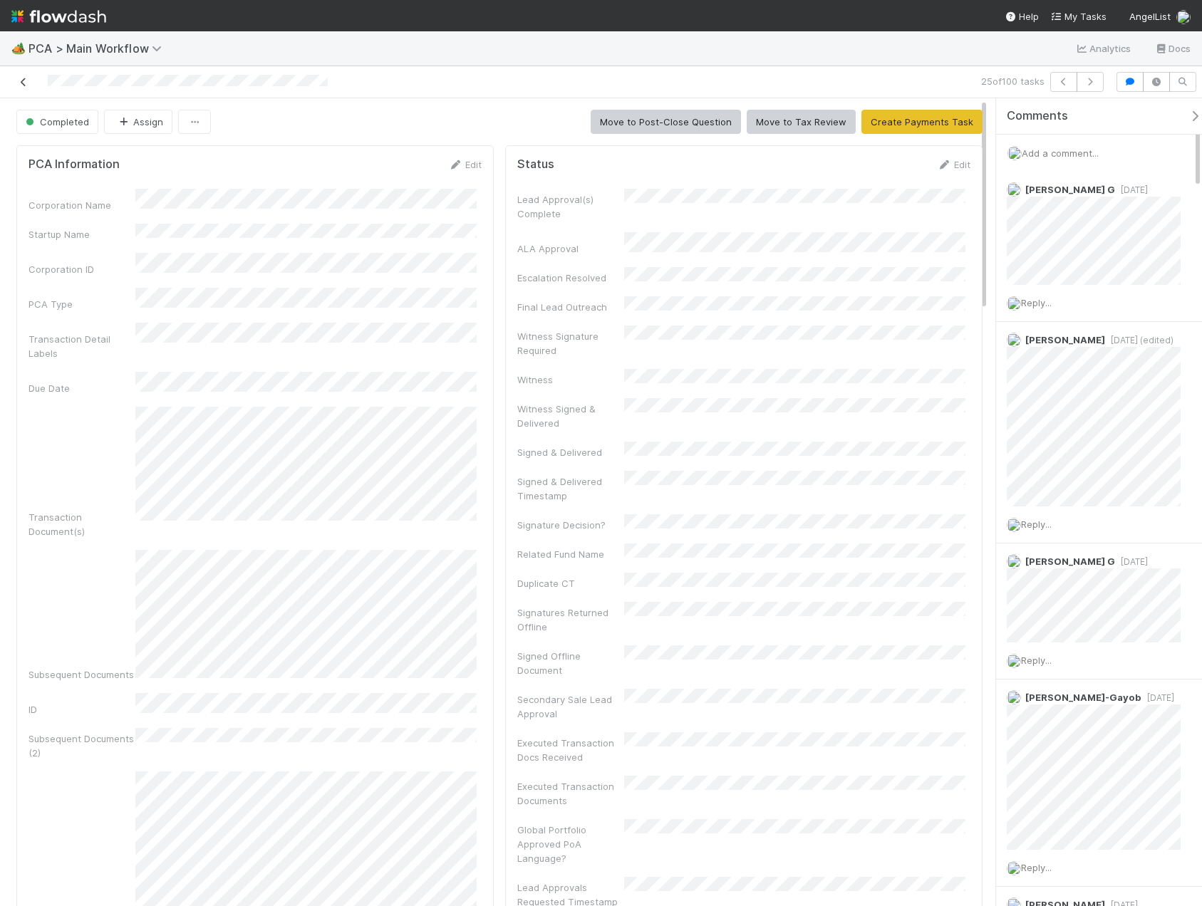
click at [22, 85] on icon at bounding box center [23, 82] width 14 height 9
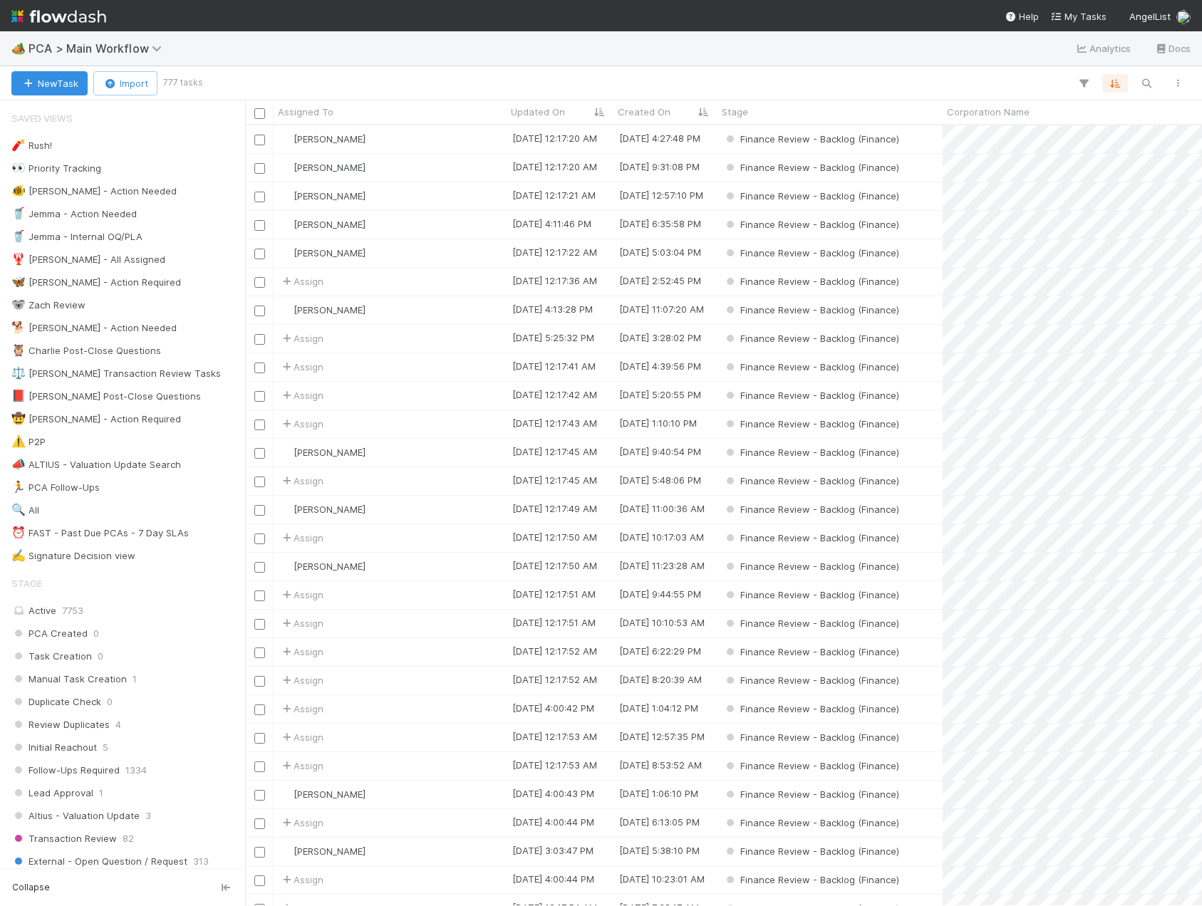
scroll to position [770, 946]
click at [409, 403] on div "Assign" at bounding box center [390, 396] width 233 height 28
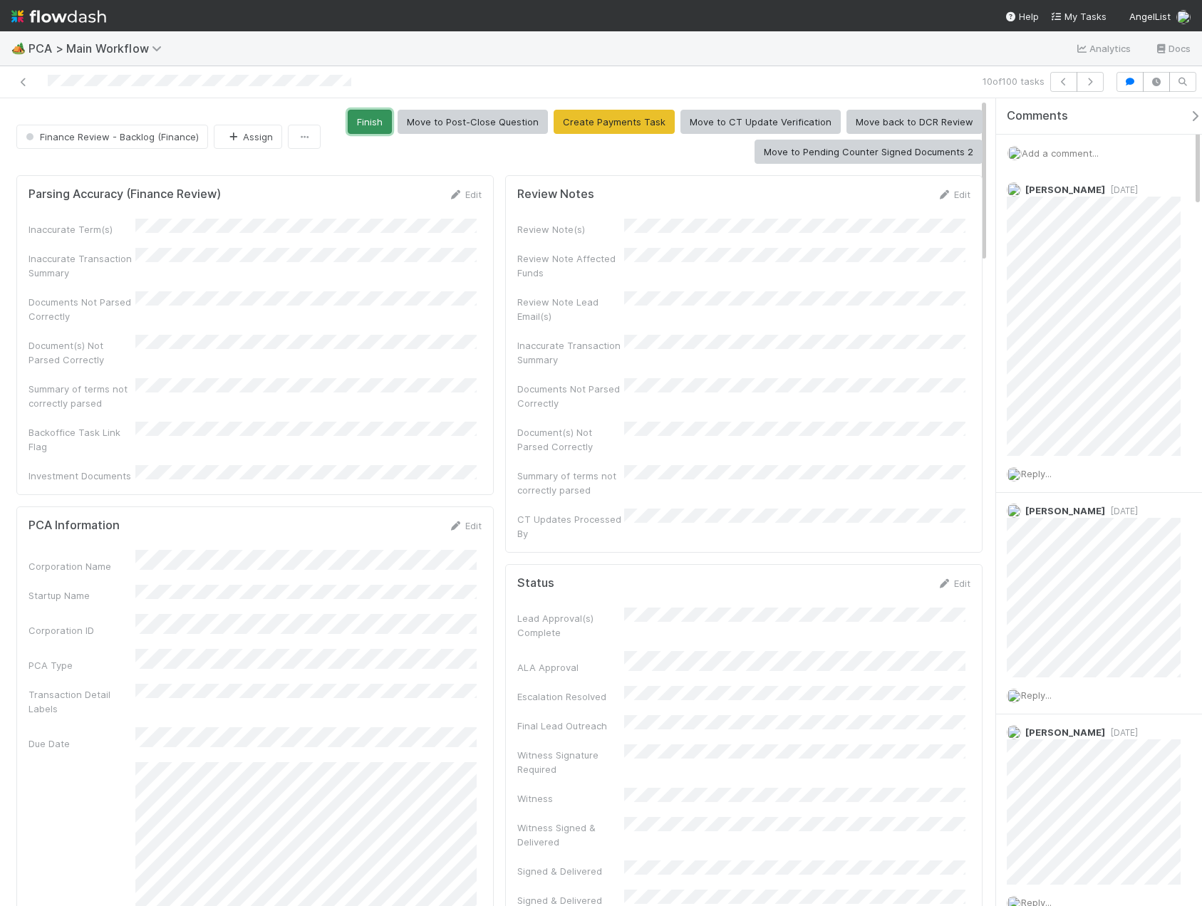
click at [363, 120] on button "Finish" at bounding box center [370, 122] width 44 height 24
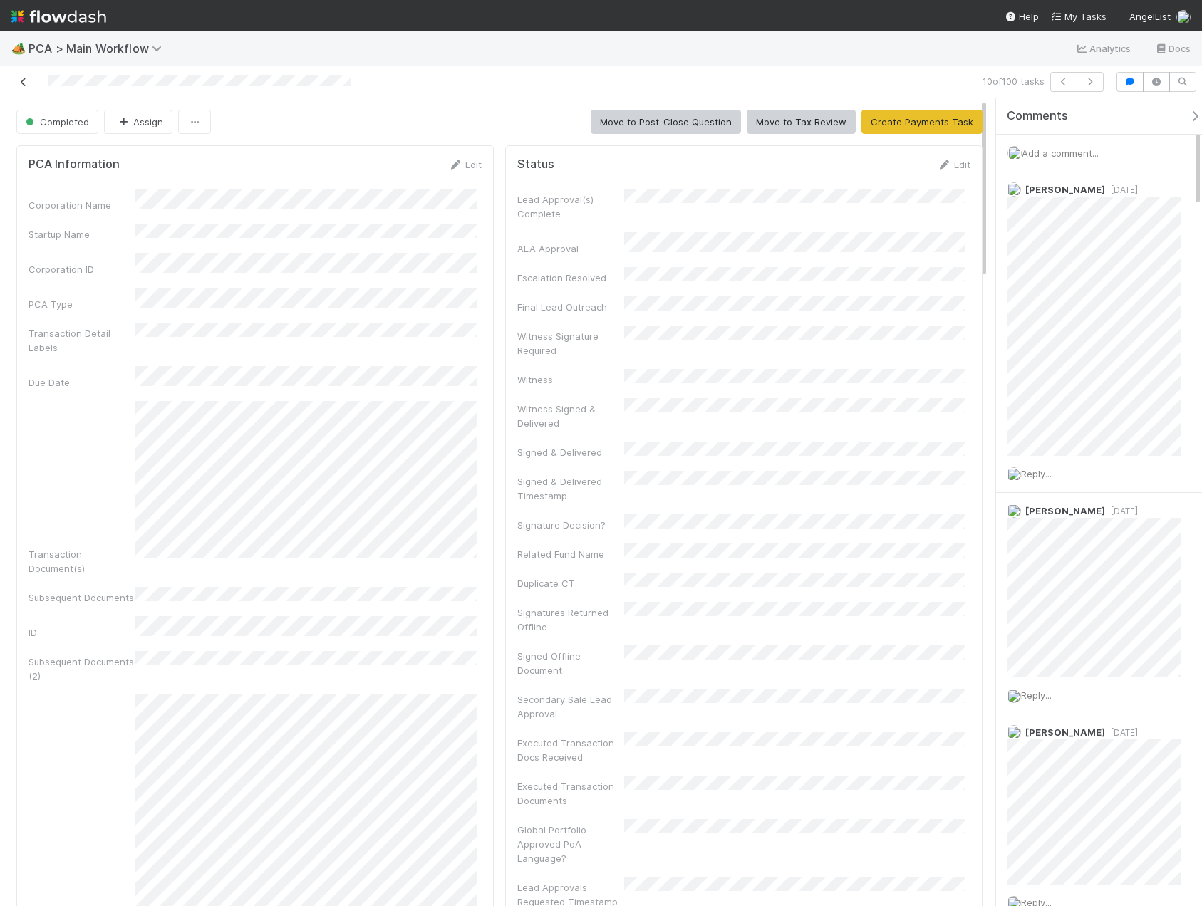
click at [24, 83] on icon at bounding box center [23, 82] width 14 height 9
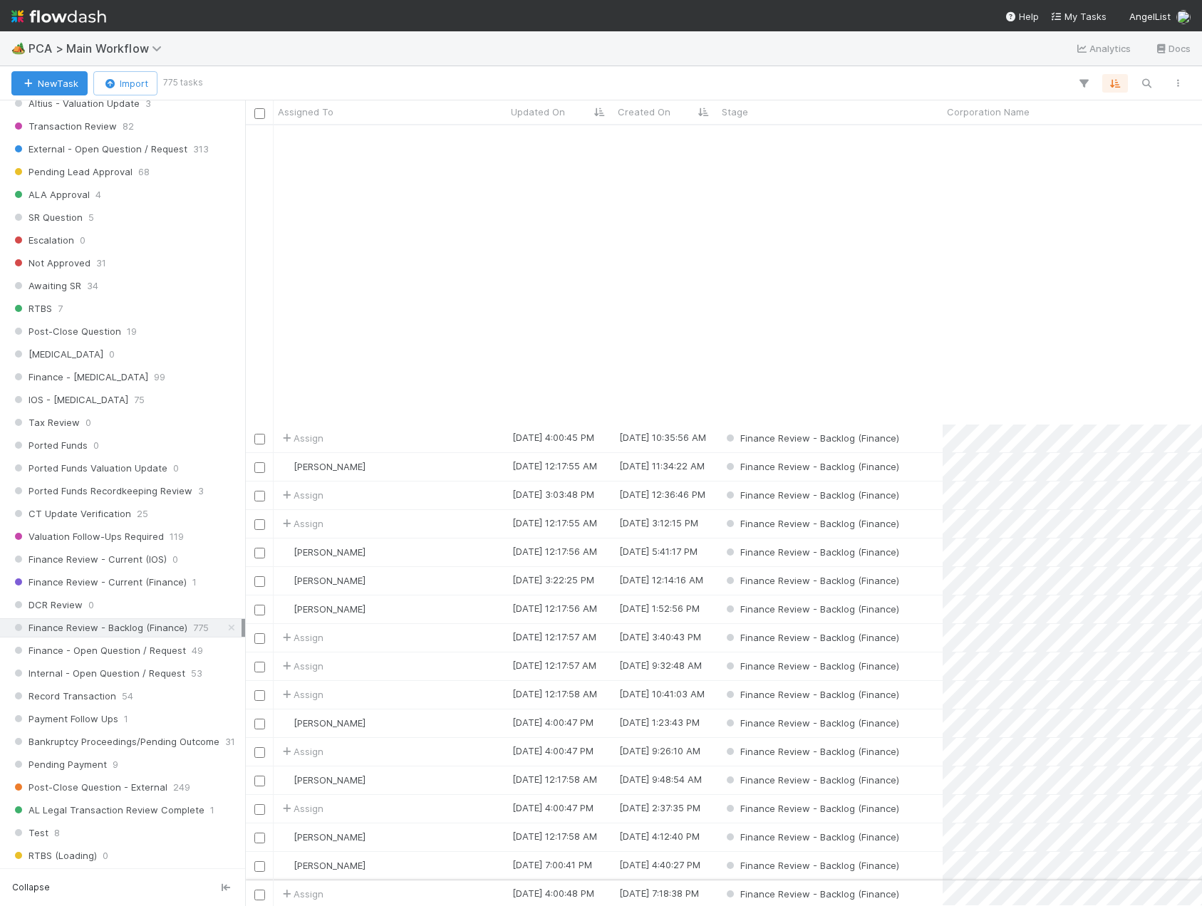
scroll to position [998, 0]
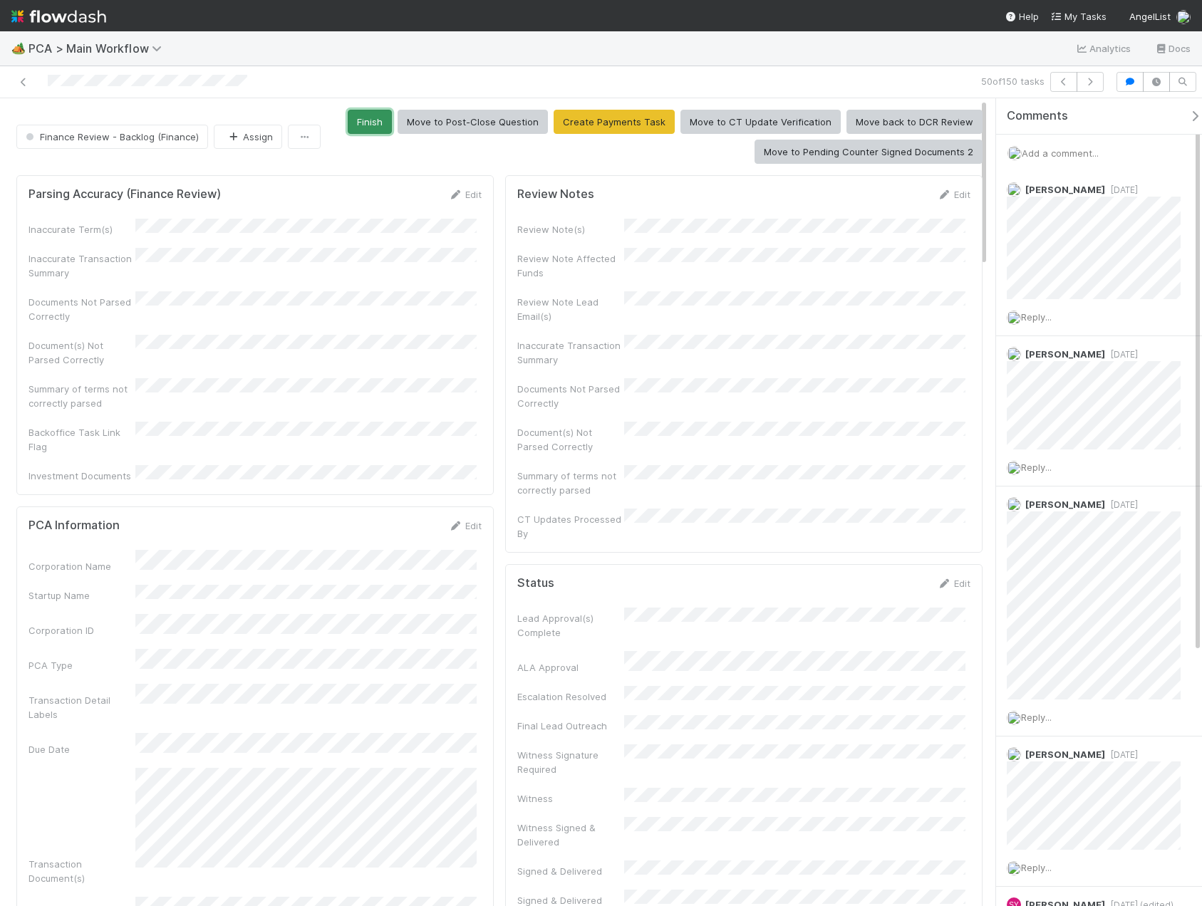
click at [374, 128] on button "Finish" at bounding box center [370, 122] width 44 height 24
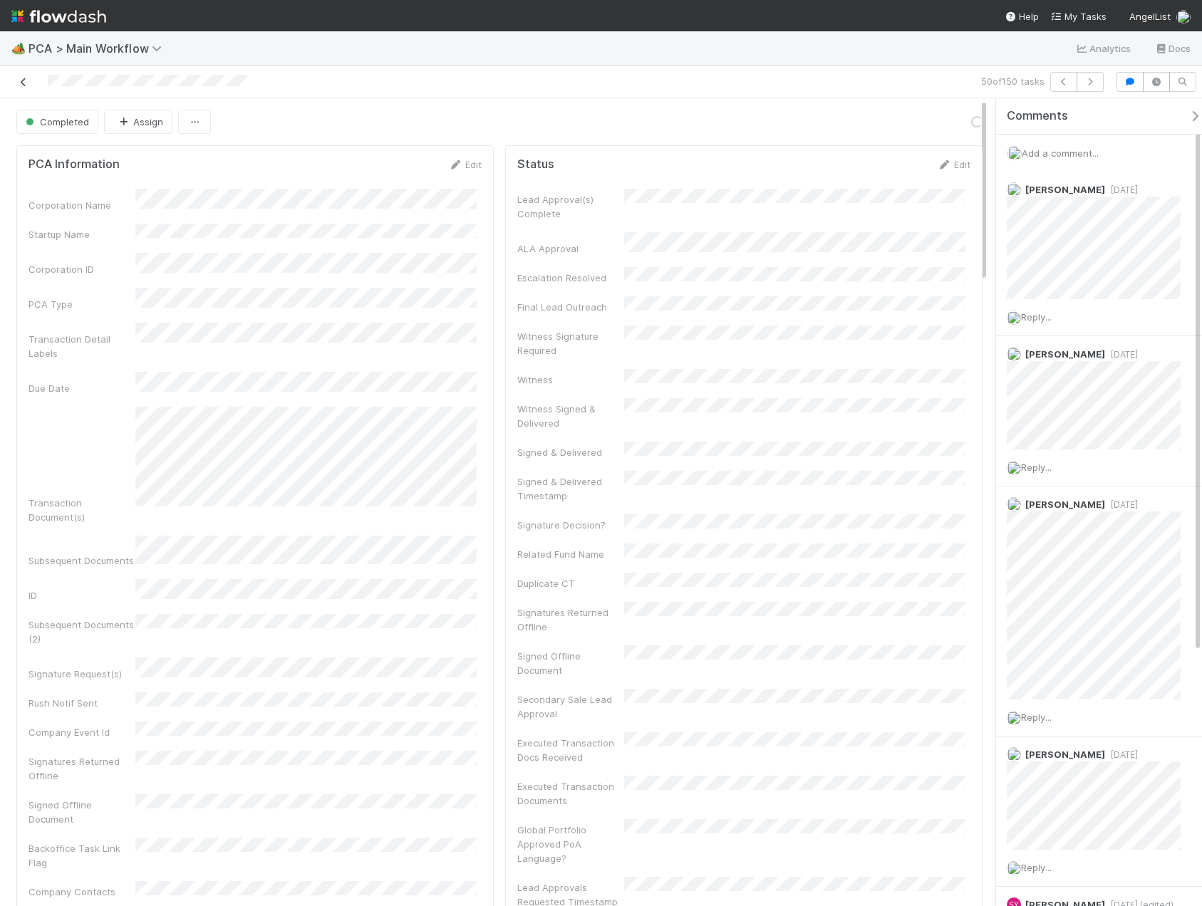
click at [25, 81] on icon at bounding box center [23, 82] width 14 height 9
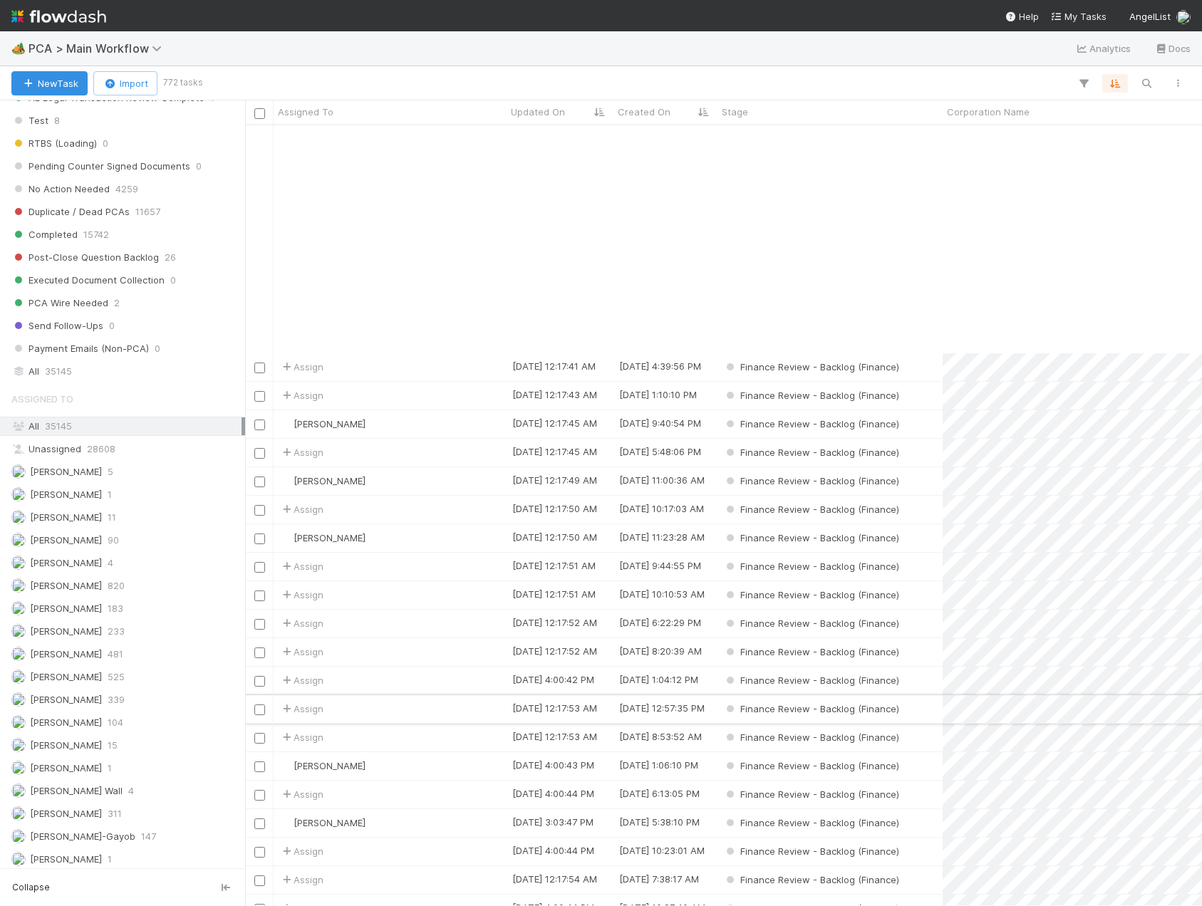
scroll to position [285, 0]
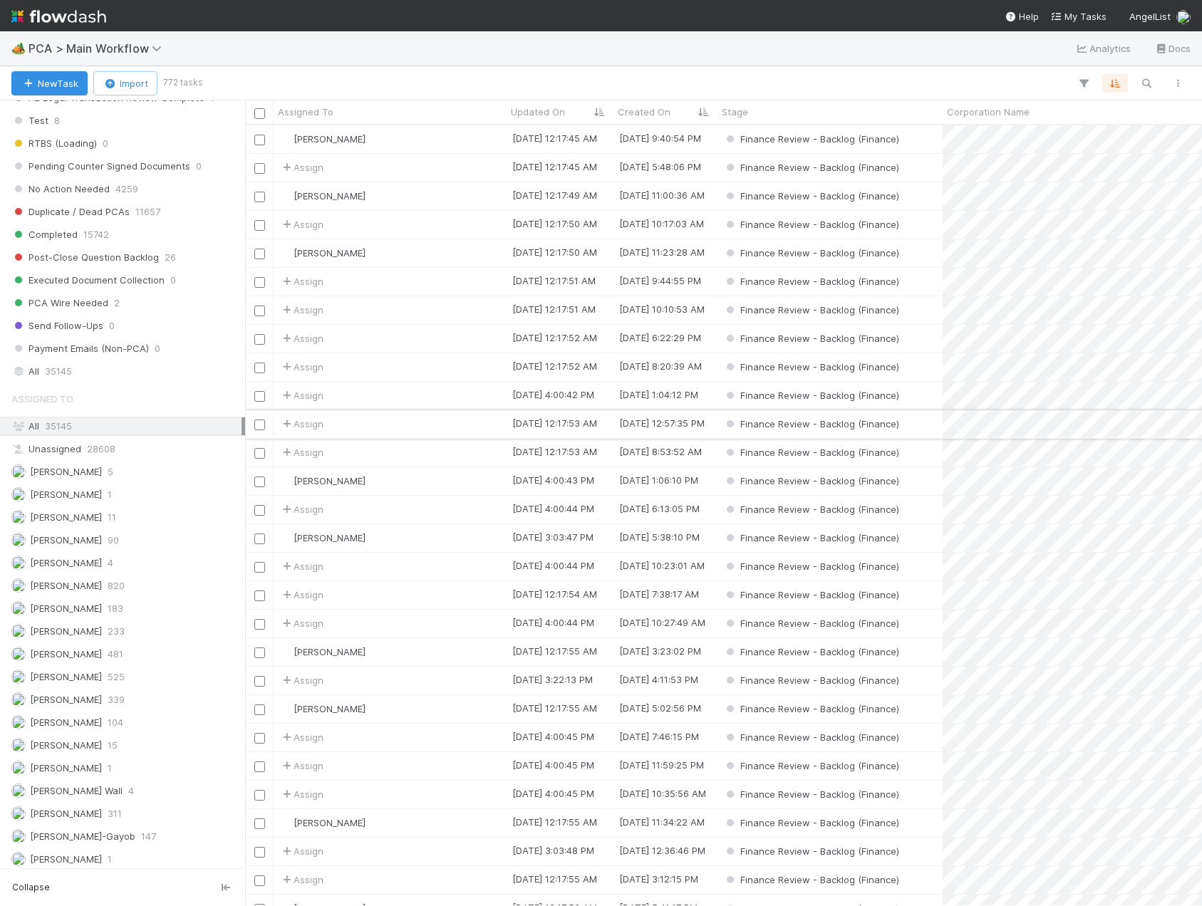
click at [360, 425] on div "Assign" at bounding box center [390, 424] width 233 height 28
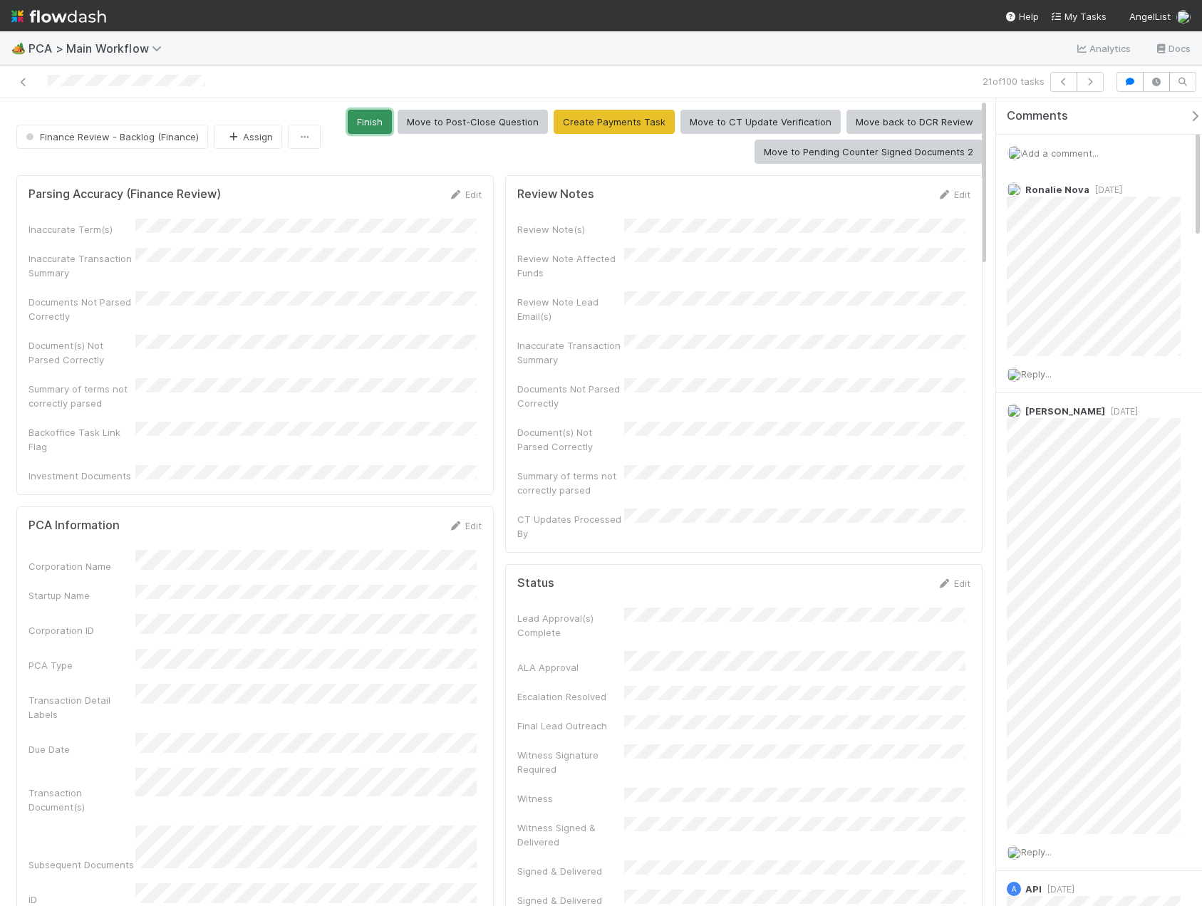
click at [374, 112] on button "Finish" at bounding box center [370, 122] width 44 height 24
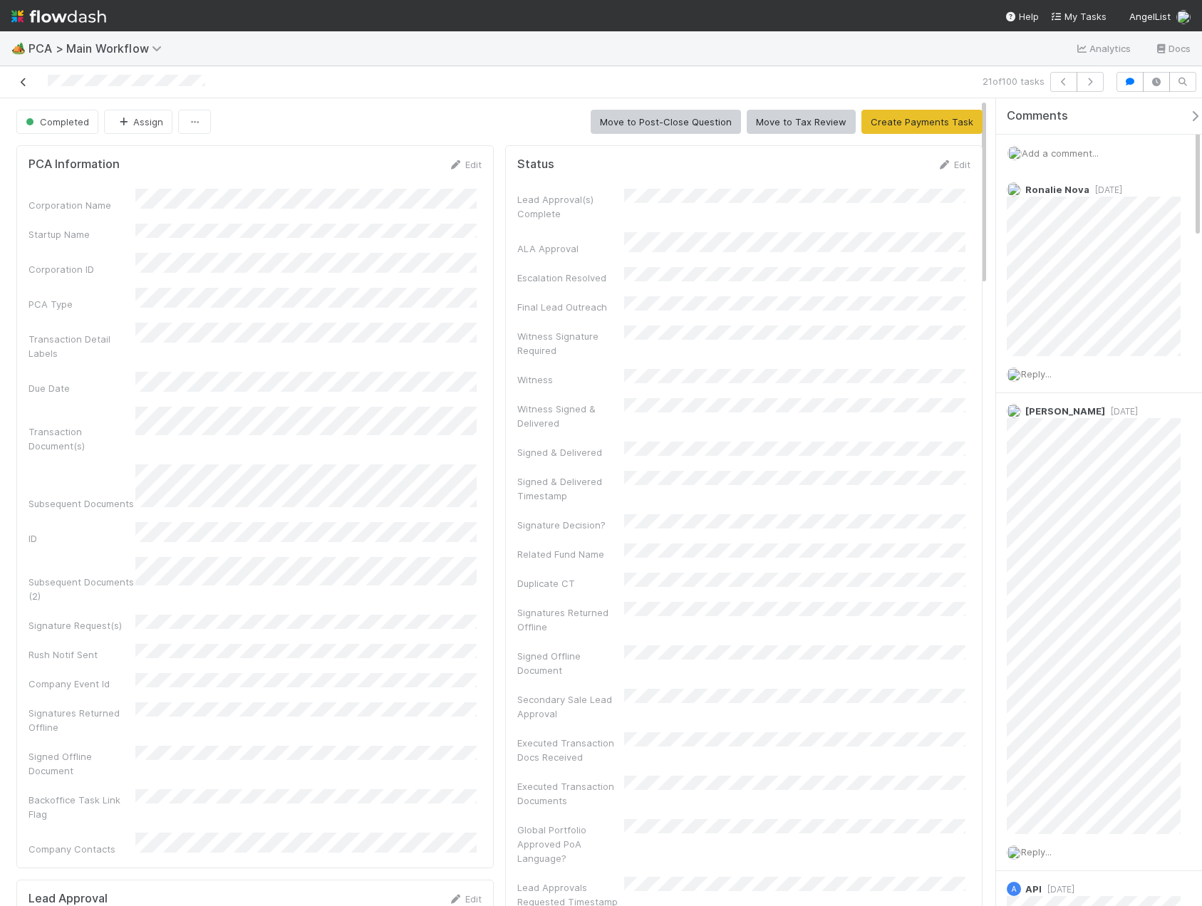
click at [21, 85] on icon at bounding box center [23, 82] width 14 height 9
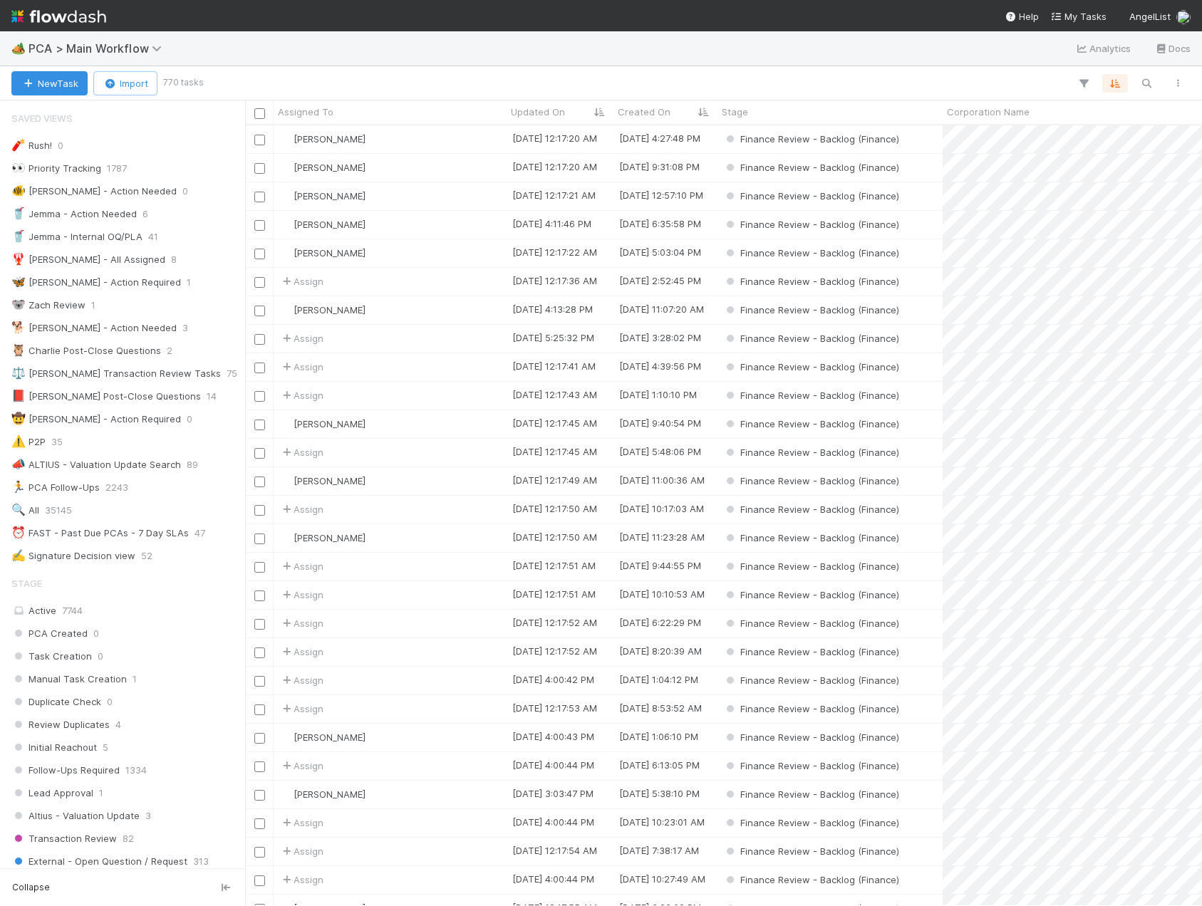
scroll to position [770, 946]
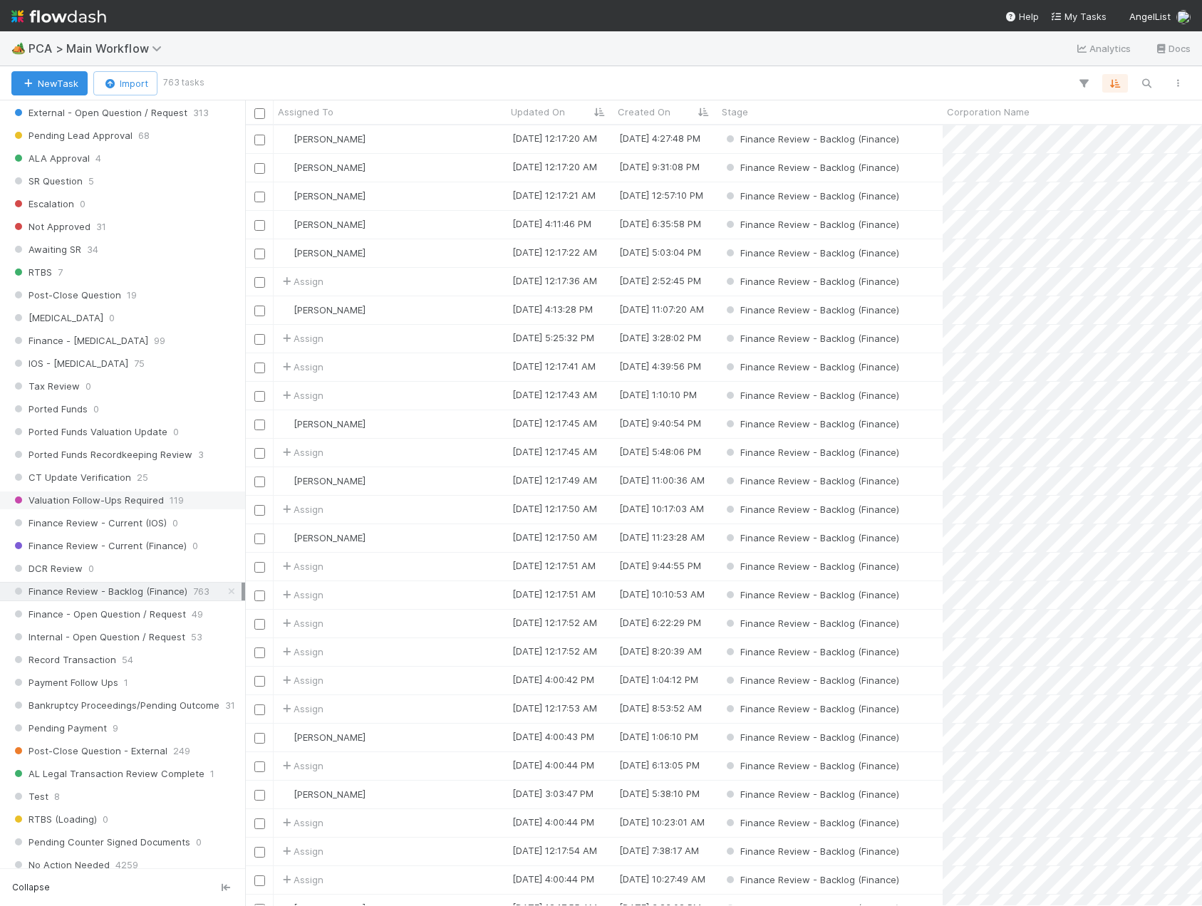
scroll to position [784, 0]
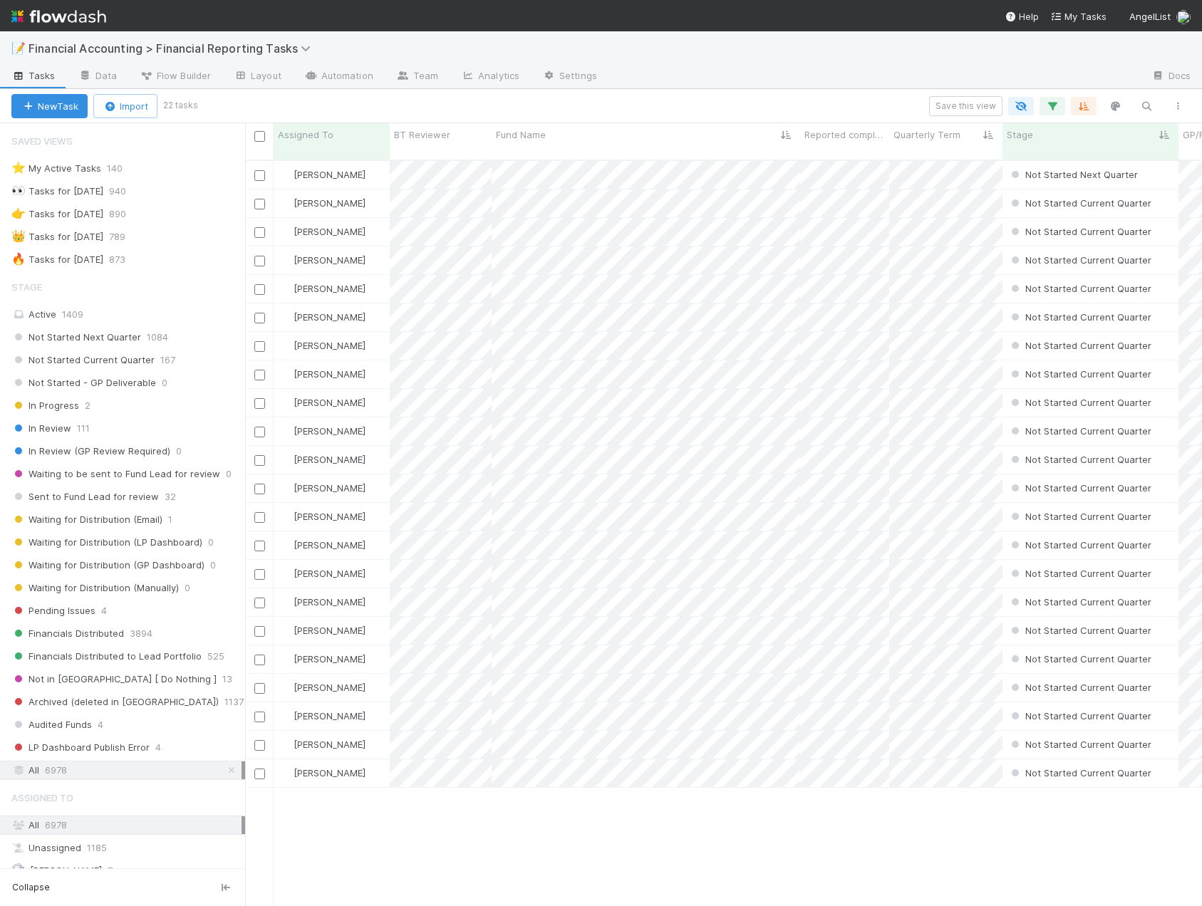
scroll to position [748, 946]
